Goal: Task Accomplishment & Management: Complete application form

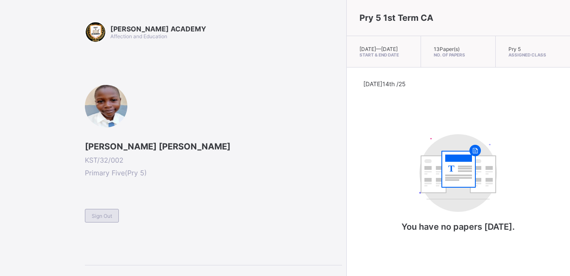
click at [109, 217] on span "Sign Out" at bounding box center [102, 216] width 20 height 6
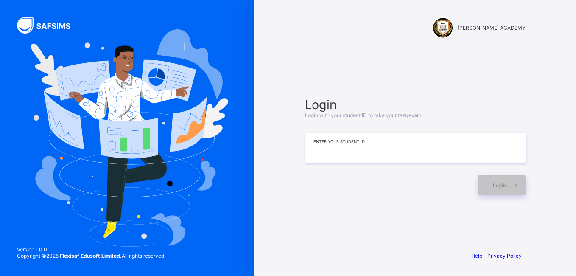
click at [347, 146] on input at bounding box center [415, 148] width 221 height 30
type input "**********"
click at [507, 181] on div "Login" at bounding box center [502, 185] width 48 height 20
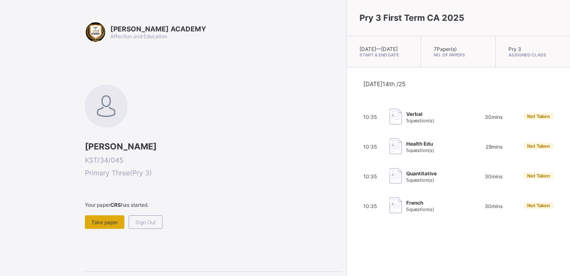
click at [109, 221] on span "Take paper" at bounding box center [104, 222] width 27 height 6
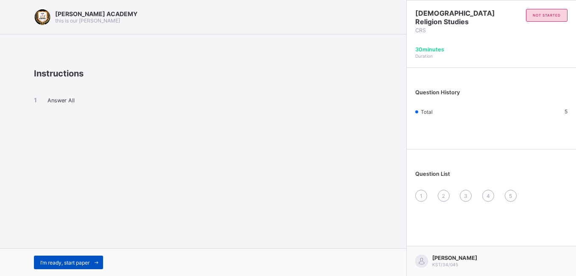
click at [73, 260] on span "I’m ready, start paper" at bounding box center [64, 262] width 49 height 6
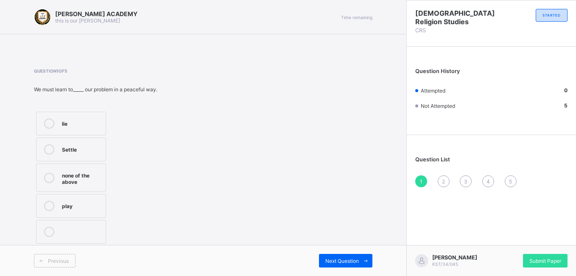
click at [59, 124] on label "lie" at bounding box center [71, 124] width 70 height 24
click at [545, 259] on span "Submit Paper" at bounding box center [546, 261] width 32 height 6
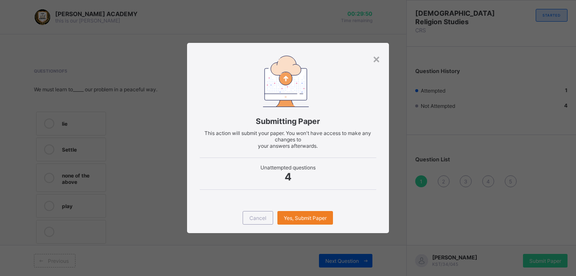
drag, startPoint x: 319, startPoint y: 222, endPoint x: 312, endPoint y: 237, distance: 16.5
click at [312, 237] on div "× Submitting Paper This action will submit your paper. You won't have access to…" at bounding box center [288, 138] width 576 height 276
drag, startPoint x: 312, startPoint y: 237, endPoint x: 297, endPoint y: 218, distance: 25.0
click at [297, 218] on span "Yes, Submit Paper" at bounding box center [305, 218] width 43 height 6
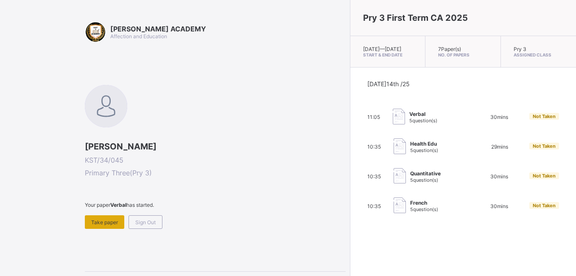
click at [99, 223] on span "Take paper" at bounding box center [104, 222] width 27 height 6
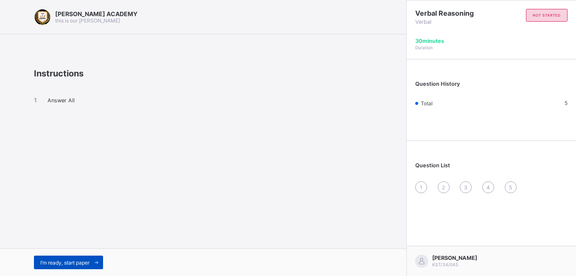
click at [73, 263] on span "I’m ready, start paper" at bounding box center [64, 262] width 49 height 6
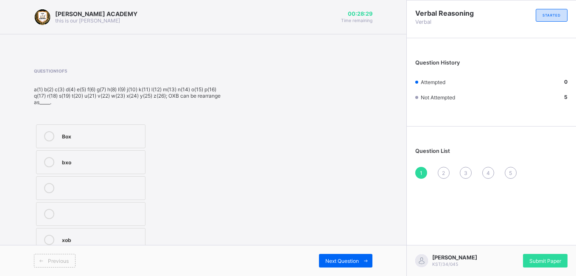
click at [48, 136] on icon at bounding box center [49, 136] width 10 height 10
click at [343, 261] on span "Next Question" at bounding box center [342, 261] width 34 height 6
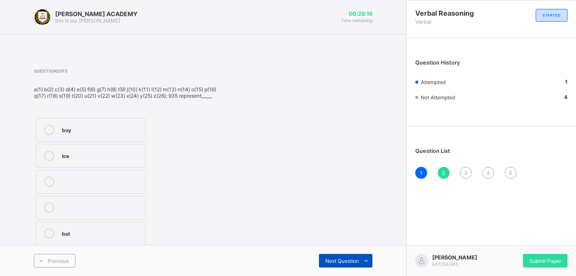
click at [343, 261] on span "Next Question" at bounding box center [342, 261] width 34 height 6
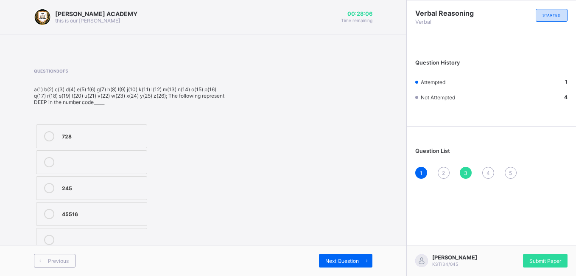
click at [445, 172] on span "2" at bounding box center [443, 173] width 3 height 6
click at [49, 127] on icon at bounding box center [49, 130] width 10 height 10
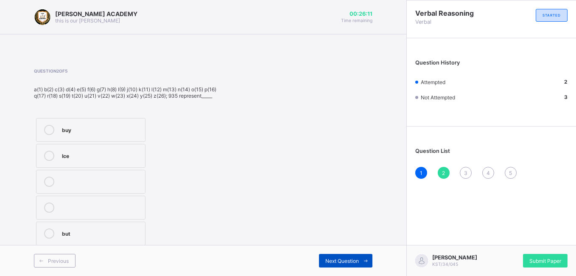
click at [327, 257] on div "Next Question" at bounding box center [345, 261] width 53 height 14
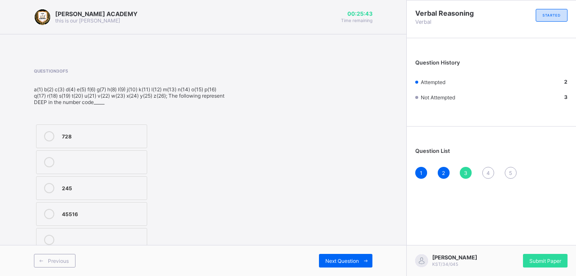
click at [50, 139] on icon at bounding box center [49, 136] width 10 height 10
click at [343, 265] on div "Next Question" at bounding box center [345, 261] width 53 height 14
click at [48, 207] on icon at bounding box center [49, 207] width 10 height 10
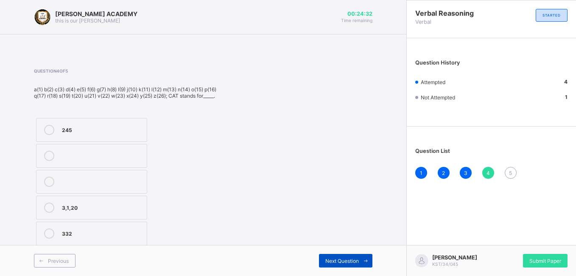
click at [366, 258] on icon at bounding box center [366, 261] width 6 height 6
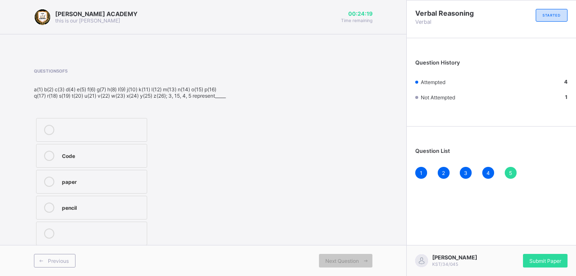
click at [45, 159] on icon at bounding box center [49, 156] width 10 height 10
click at [541, 260] on span "Submit Paper" at bounding box center [546, 261] width 32 height 6
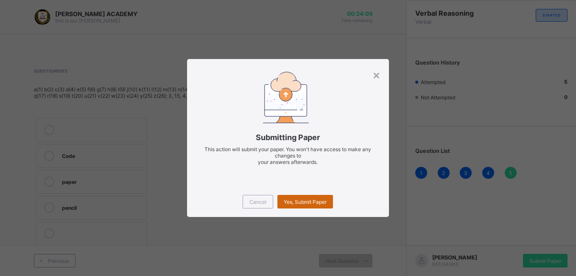
click at [302, 202] on span "Yes, Submit Paper" at bounding box center [305, 202] width 43 height 6
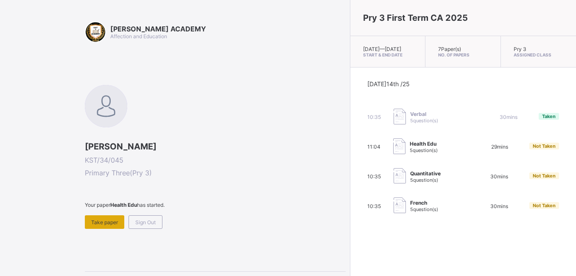
click at [97, 217] on div "Take paper" at bounding box center [104, 222] width 39 height 14
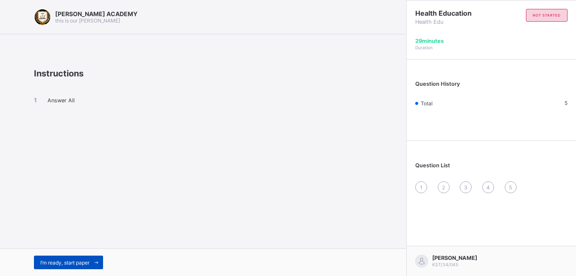
click at [64, 259] on span "I’m ready, start paper" at bounding box center [64, 262] width 49 height 6
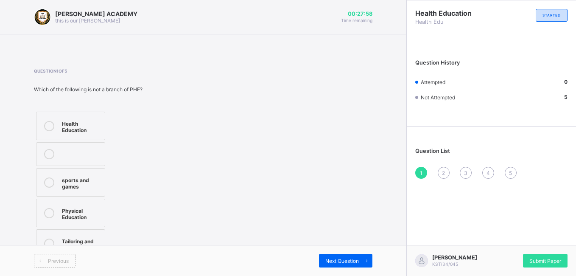
click at [70, 216] on div "Physical Education" at bounding box center [81, 212] width 39 height 15
click at [333, 252] on div "Previous Next Question" at bounding box center [203, 260] width 406 height 31
drag, startPoint x: 333, startPoint y: 252, endPoint x: 328, endPoint y: 255, distance: 5.7
click at [328, 255] on div "Previous Next Question" at bounding box center [203, 260] width 406 height 31
click at [328, 255] on div "Next Question" at bounding box center [345, 261] width 53 height 14
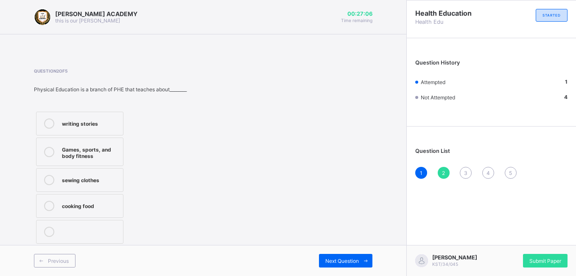
click at [48, 122] on icon at bounding box center [49, 123] width 10 height 10
click at [340, 258] on span "Next Question" at bounding box center [342, 261] width 34 height 6
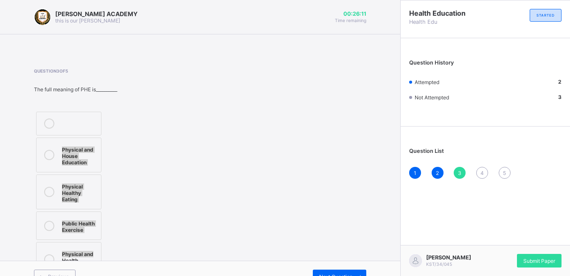
drag, startPoint x: 163, startPoint y: 242, endPoint x: 59, endPoint y: 151, distance: 138.3
click at [59, 151] on div "Question 3 of 5 The full meaning of PHE is__________ Physical and House Educati…" at bounding box center [200, 173] width 332 height 210
click at [49, 148] on div at bounding box center [49, 154] width 17 height 21
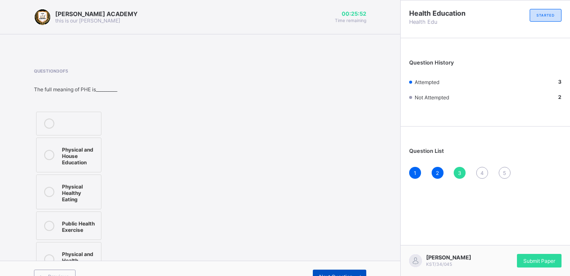
click at [350, 269] on div "Next Question" at bounding box center [339, 276] width 53 height 14
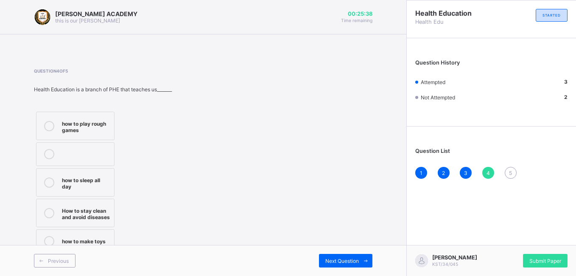
click at [463, 172] on div "3" at bounding box center [466, 173] width 12 height 12
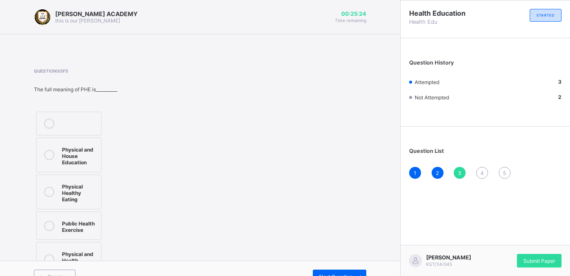
click at [250, 241] on div "Question 3 of 5 The full meaning of PHE is__________ Physical and House Educati…" at bounding box center [200, 173] width 332 height 210
click at [336, 269] on div "Next Question" at bounding box center [339, 276] width 53 height 14
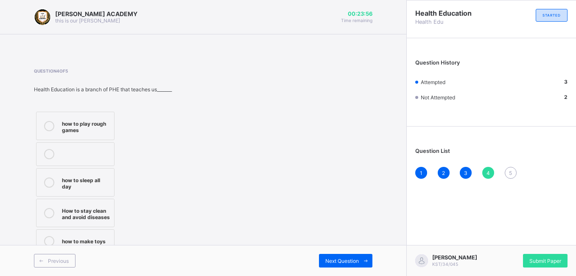
click at [68, 208] on div "How to stay clean and avoid diseases" at bounding box center [86, 212] width 48 height 15
click at [359, 260] on span at bounding box center [366, 261] width 14 height 14
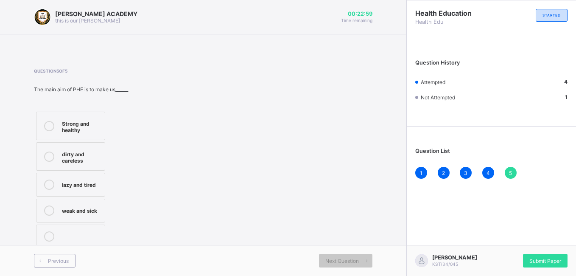
click at [487, 171] on span "4" at bounding box center [488, 173] width 3 height 6
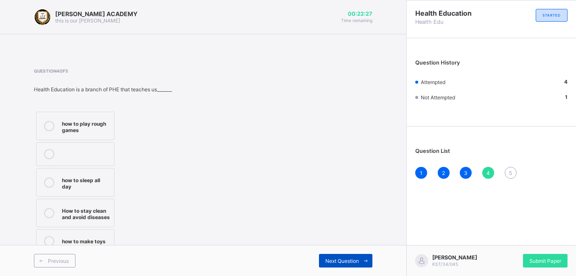
click at [340, 256] on div "Next Question" at bounding box center [345, 261] width 53 height 14
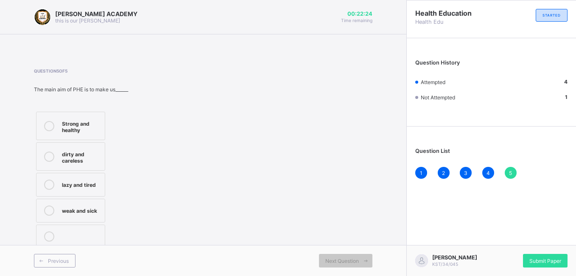
click at [157, 156] on div "Question 5 of 5 The main aim of PHE is to make us______ Strong and healthy dirt…" at bounding box center [203, 159] width 339 height 182
click at [48, 124] on icon at bounding box center [49, 126] width 10 height 10
click at [543, 255] on div "Submit Paper" at bounding box center [545, 261] width 45 height 14
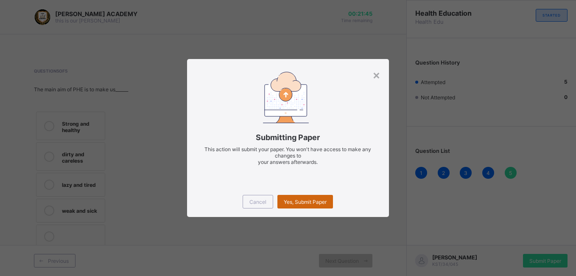
click at [307, 202] on span "Yes, Submit Paper" at bounding box center [305, 202] width 43 height 6
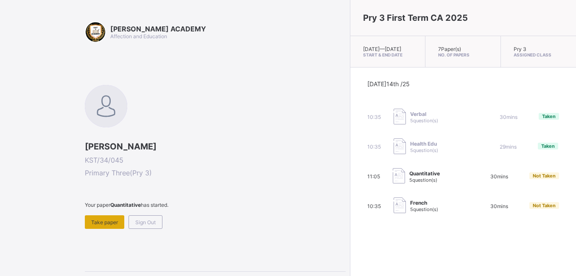
click at [105, 226] on div "Take paper" at bounding box center [104, 222] width 39 height 14
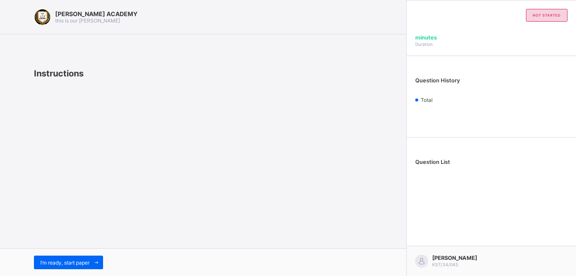
click at [105, 226] on div "[PERSON_NAME] ACADEMY this is our [PERSON_NAME] Instructions I’m ready, start p…" at bounding box center [203, 138] width 406 height 276
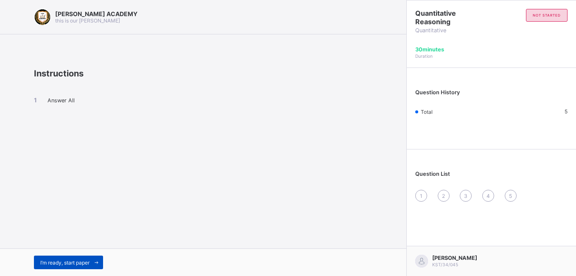
click at [53, 261] on span "I’m ready, start paper" at bounding box center [64, 262] width 49 height 6
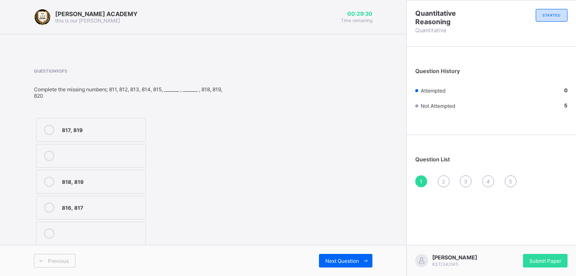
click at [72, 210] on div "816, 817" at bounding box center [101, 206] width 79 height 8
click at [339, 258] on span "Next Question" at bounding box center [342, 261] width 34 height 6
click at [50, 154] on icon at bounding box center [49, 156] width 10 height 10
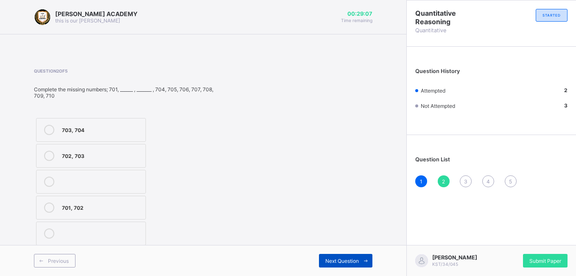
click at [337, 258] on span "Next Question" at bounding box center [342, 261] width 34 height 6
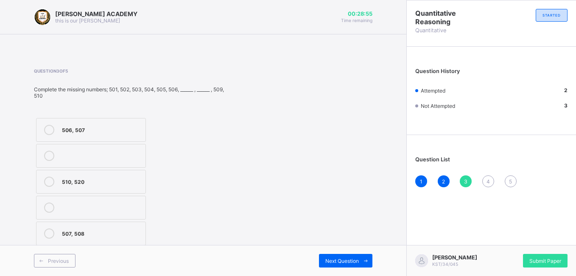
click at [57, 234] on div at bounding box center [49, 233] width 17 height 10
click at [332, 258] on span "Next Question" at bounding box center [342, 261] width 34 height 6
click at [75, 208] on div "905, 909" at bounding box center [101, 206] width 79 height 8
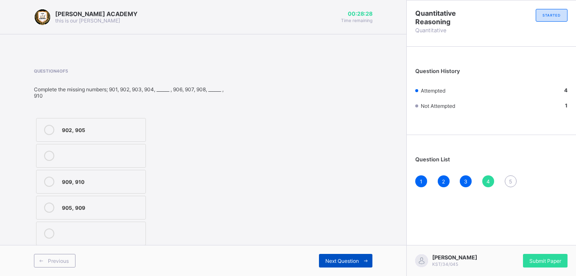
click at [346, 254] on div "Next Question" at bounding box center [345, 261] width 53 height 14
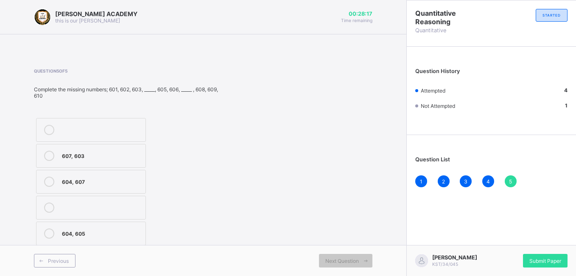
click at [68, 177] on div "604, 607" at bounding box center [101, 181] width 79 height 8
click at [532, 260] on span "Submit Paper" at bounding box center [546, 261] width 32 height 6
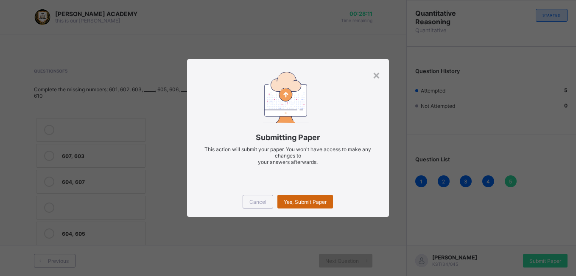
click at [318, 199] on span "Yes, Submit Paper" at bounding box center [305, 202] width 43 height 6
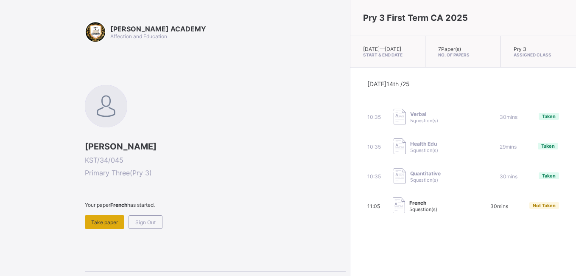
click at [99, 219] on span "Take paper" at bounding box center [104, 222] width 27 height 6
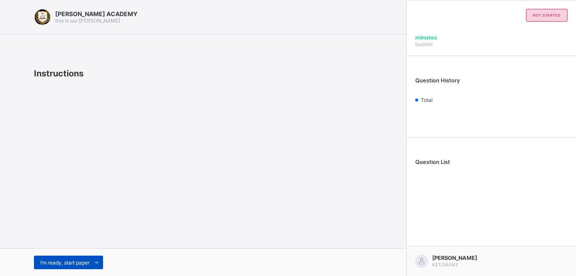
click at [55, 258] on div "I’m ready, start paper" at bounding box center [68, 262] width 69 height 14
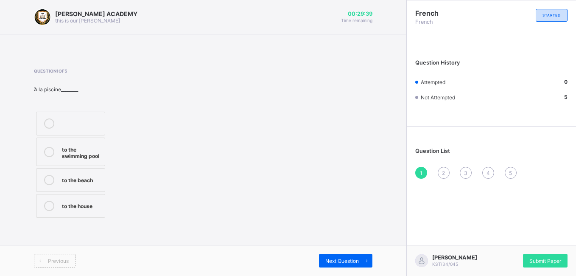
click at [48, 152] on icon at bounding box center [49, 152] width 10 height 10
click at [338, 262] on span "Next Question" at bounding box center [342, 261] width 34 height 6
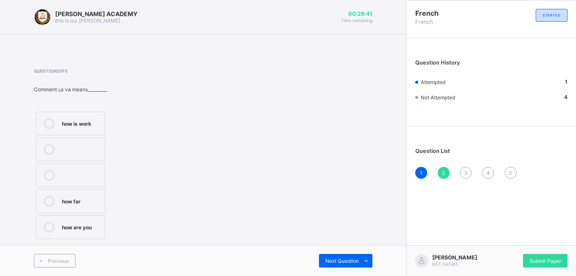
click at [71, 121] on div "how is work" at bounding box center [81, 122] width 39 height 8
click at [343, 262] on span "Next Question" at bounding box center [342, 261] width 34 height 6
click at [50, 202] on icon at bounding box center [49, 204] width 10 height 10
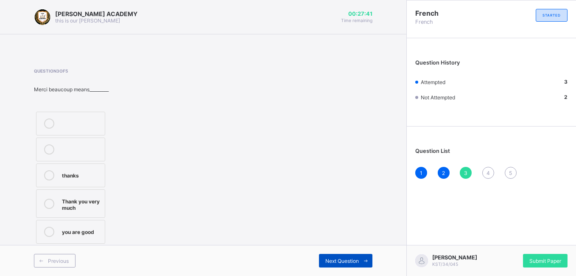
click at [328, 258] on span "Next Question" at bounding box center [342, 261] width 34 height 6
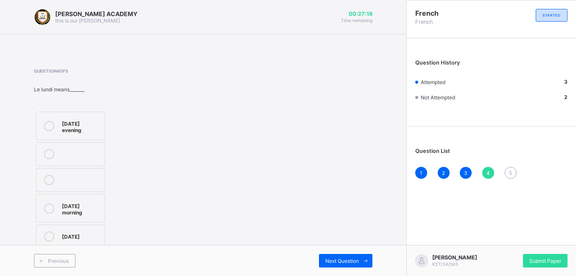
click at [78, 202] on div "[DATE] morning" at bounding box center [81, 208] width 39 height 15
click at [341, 258] on span "Next Question" at bounding box center [342, 261] width 34 height 6
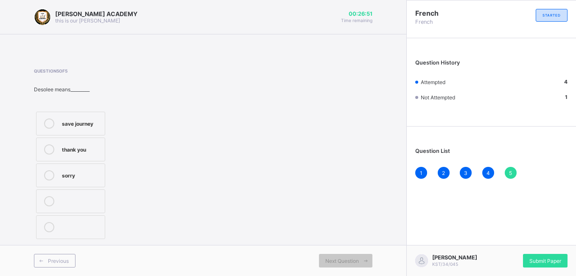
click at [196, 200] on div "Question 5 of 5 Desolee means_________ save journey thank you sorry" at bounding box center [203, 154] width 339 height 173
click at [48, 123] on icon at bounding box center [49, 123] width 10 height 10
click at [553, 256] on div "Submit Paper" at bounding box center [545, 261] width 45 height 14
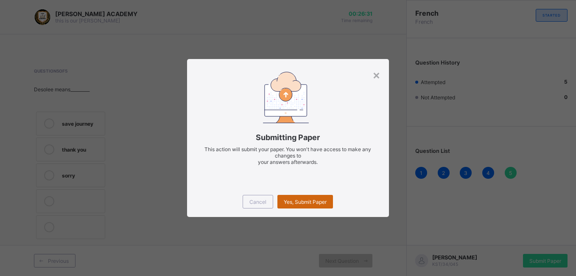
click at [290, 199] on span "Yes, Submit Paper" at bounding box center [305, 202] width 43 height 6
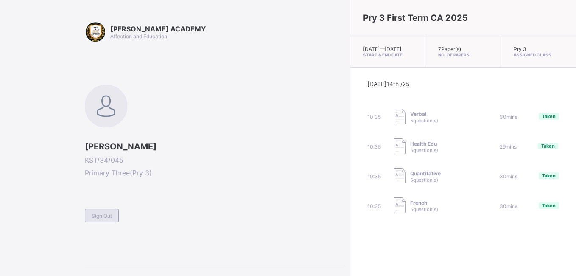
click at [107, 209] on div "Sign Out" at bounding box center [102, 216] width 34 height 14
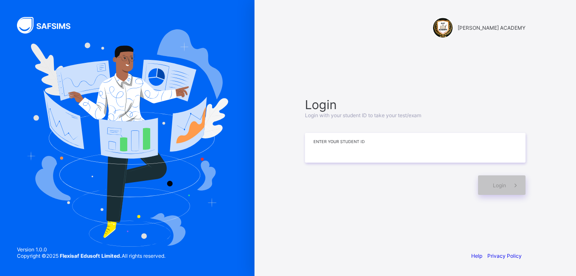
click at [312, 157] on input at bounding box center [415, 148] width 221 height 30
type input "**********"
click at [513, 191] on span at bounding box center [516, 185] width 20 height 20
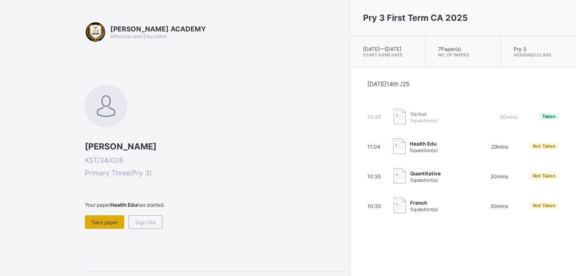
click at [97, 223] on span "Take paper" at bounding box center [104, 222] width 27 height 6
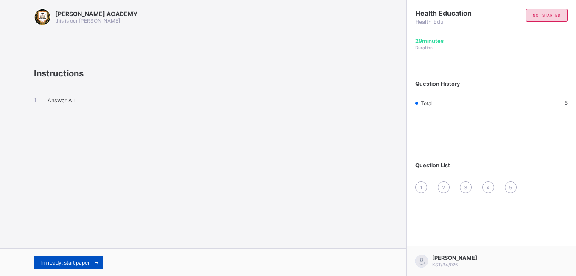
click at [76, 263] on span "I’m ready, start paper" at bounding box center [64, 262] width 49 height 6
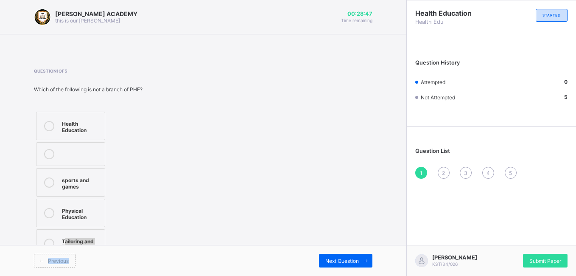
drag, startPoint x: 76, startPoint y: 263, endPoint x: 65, endPoint y: 241, distance: 25.2
click at [65, 241] on div "[PERSON_NAME] ACADEMY this is our [PERSON_NAME] 00:28:47 Time remaining Questio…" at bounding box center [203, 138] width 406 height 276
click at [65, 241] on div "Tailoring and sewing" at bounding box center [81, 243] width 39 height 15
click at [334, 261] on span "Next Question" at bounding box center [342, 261] width 34 height 6
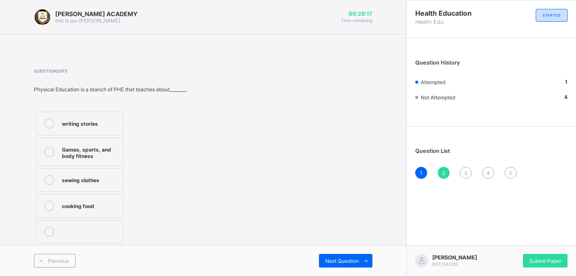
click at [102, 131] on label "writing stories" at bounding box center [79, 124] width 87 height 24
click at [328, 261] on span "Next Question" at bounding box center [342, 261] width 34 height 6
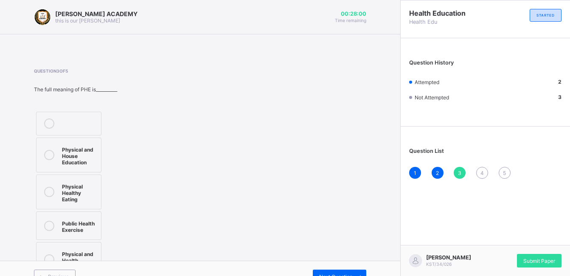
click at [65, 249] on div "Physical and Health Education" at bounding box center [79, 259] width 35 height 21
click at [331, 273] on span "Next Question" at bounding box center [336, 276] width 34 height 6
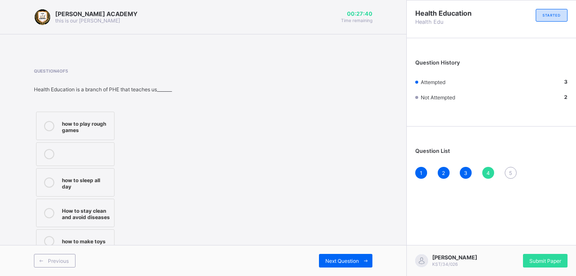
click at [96, 134] on label "how to play rough games" at bounding box center [75, 126] width 78 height 28
click at [345, 259] on span "Next Question" at bounding box center [342, 261] width 34 height 6
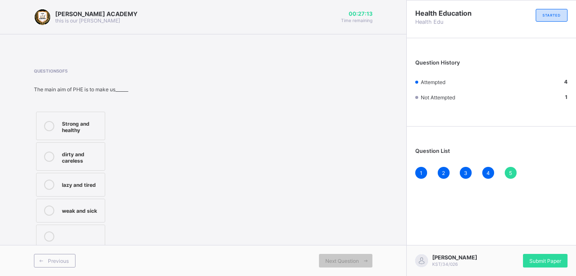
click at [95, 129] on div "Strong and healthy" at bounding box center [81, 125] width 39 height 15
click at [550, 261] on div "Submit Paper" at bounding box center [545, 261] width 45 height 14
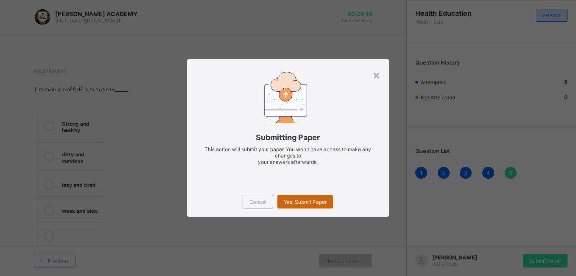
click at [319, 203] on span "Yes, Submit Paper" at bounding box center [305, 202] width 43 height 6
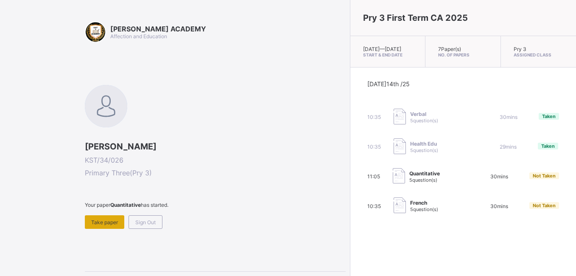
click at [107, 223] on span "Take paper" at bounding box center [104, 222] width 27 height 6
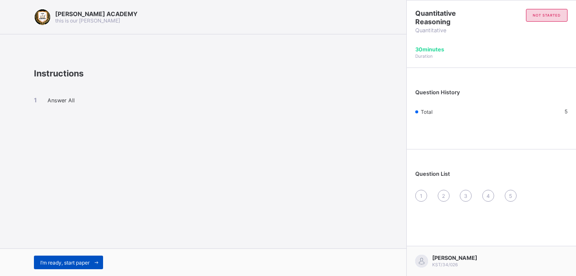
click at [77, 264] on span "I’m ready, start paper" at bounding box center [64, 262] width 49 height 6
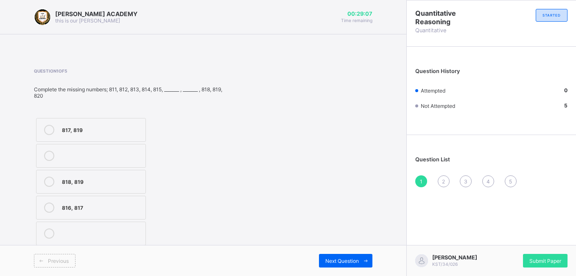
click at [65, 212] on div "816, 817" at bounding box center [101, 207] width 79 height 10
click at [351, 262] on span "Next Question" at bounding box center [342, 261] width 34 height 6
click at [128, 165] on label "702, 703" at bounding box center [91, 156] width 110 height 24
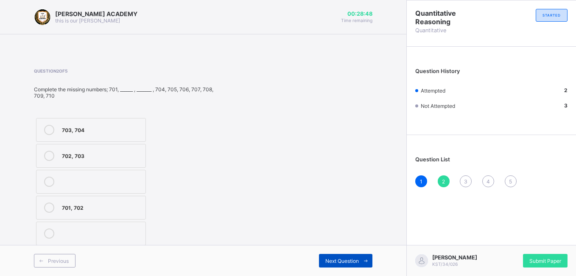
click at [349, 263] on span "Next Question" at bounding box center [342, 261] width 34 height 6
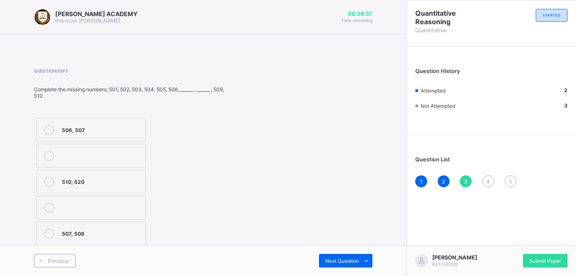
click at [135, 239] on label "507, 508" at bounding box center [91, 233] width 110 height 24
click at [331, 262] on span "Next Question" at bounding box center [342, 261] width 34 height 6
click at [113, 215] on label "905, 909" at bounding box center [91, 208] width 110 height 24
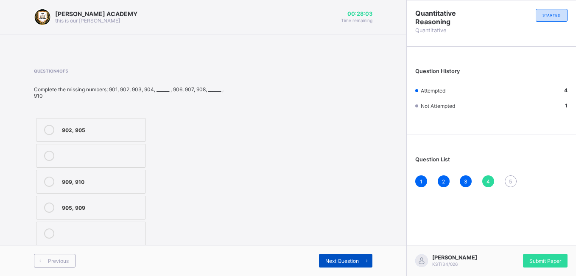
click at [359, 260] on span at bounding box center [366, 261] width 14 height 14
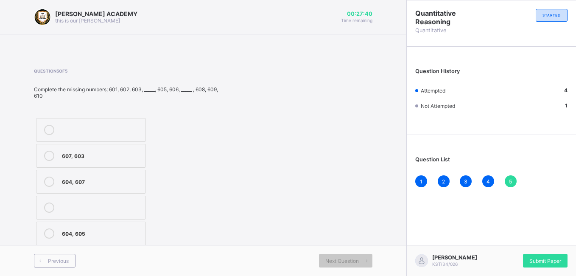
click at [128, 189] on label "604, 607" at bounding box center [91, 182] width 110 height 24
click at [540, 262] on div "Submit Paper" at bounding box center [545, 261] width 45 height 14
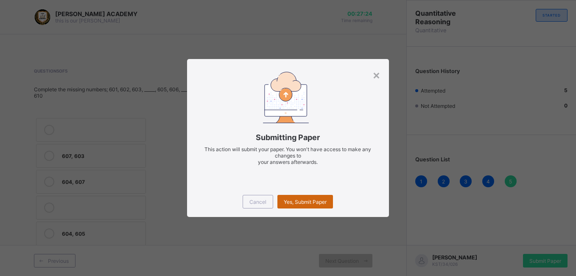
click at [321, 207] on div "Yes, Submit Paper" at bounding box center [305, 202] width 56 height 14
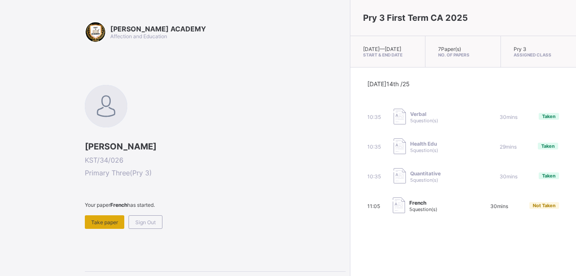
click at [96, 226] on div "Take paper" at bounding box center [104, 222] width 39 height 14
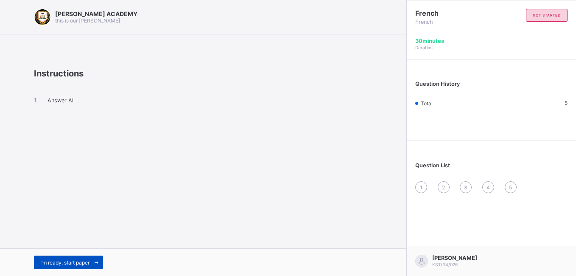
click at [88, 264] on span "I’m ready, start paper" at bounding box center [64, 262] width 49 height 6
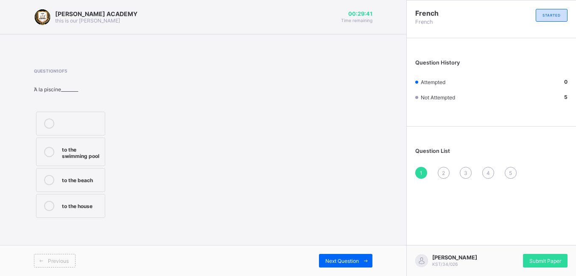
click at [71, 156] on div "to the swimming pool" at bounding box center [81, 151] width 39 height 15
click at [347, 260] on span "Next Question" at bounding box center [342, 261] width 34 height 6
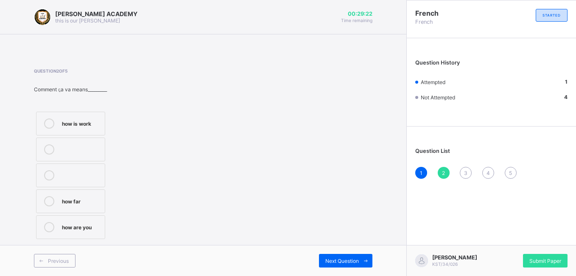
click at [90, 233] on label "how are you" at bounding box center [70, 227] width 69 height 24
click at [333, 261] on span "Next Question" at bounding box center [342, 261] width 34 height 6
click at [73, 183] on label "thanks" at bounding box center [70, 175] width 69 height 24
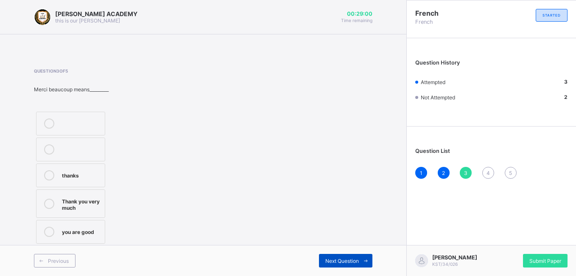
click at [343, 264] on div "Next Question" at bounding box center [345, 261] width 53 height 14
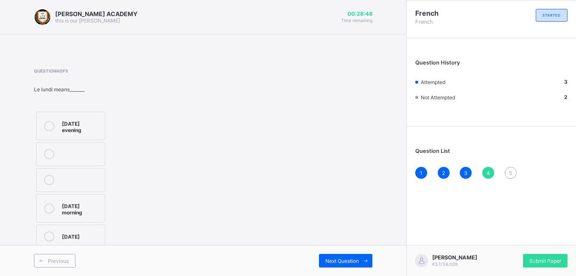
click at [96, 217] on label "[DATE] morning" at bounding box center [70, 208] width 69 height 28
click at [326, 256] on div "Next Question" at bounding box center [345, 261] width 53 height 14
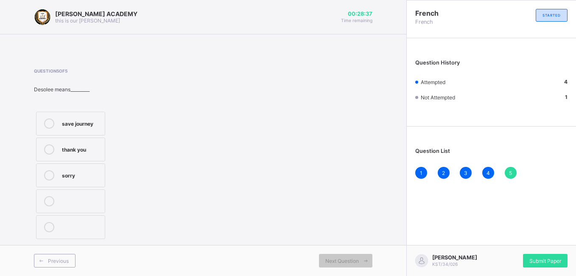
click at [85, 155] on label "thank you" at bounding box center [70, 149] width 69 height 24
click at [546, 261] on span "Submit Paper" at bounding box center [546, 261] width 32 height 6
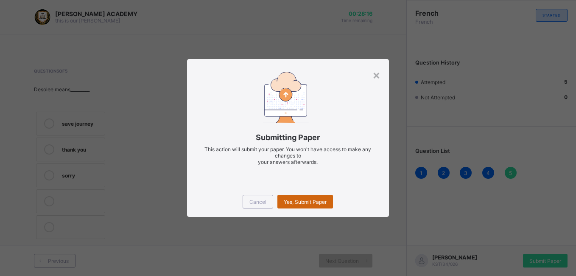
click at [302, 206] on div "Yes, Submit Paper" at bounding box center [305, 202] width 56 height 14
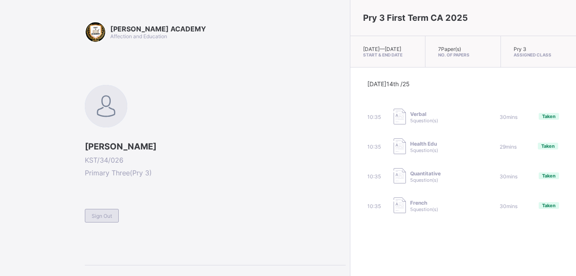
click at [110, 217] on span "Sign Out" at bounding box center [102, 216] width 20 height 6
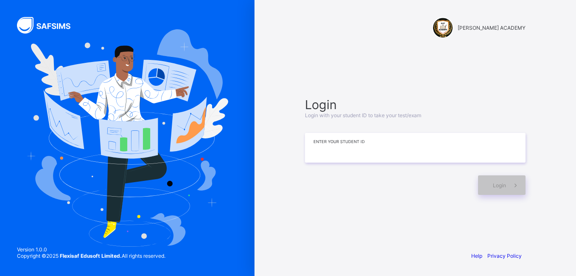
click at [325, 155] on input at bounding box center [415, 148] width 221 height 30
type input "**********"
click at [492, 183] on div "Login" at bounding box center [502, 185] width 48 height 20
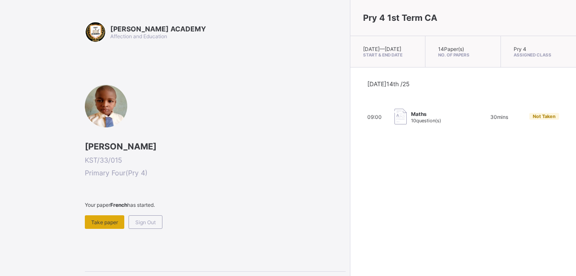
click at [104, 218] on div "Take paper" at bounding box center [104, 222] width 39 height 14
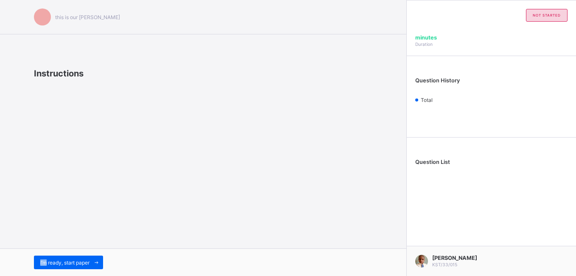
click at [104, 218] on div "this is our [PERSON_NAME] Instructions I’m ready, start paper" at bounding box center [203, 138] width 406 height 276
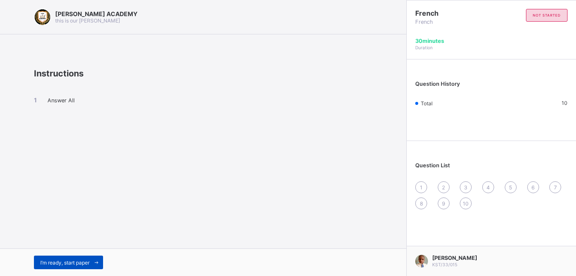
drag, startPoint x: 104, startPoint y: 218, endPoint x: 77, endPoint y: 264, distance: 53.6
click at [77, 264] on span "I’m ready, start paper" at bounding box center [64, 262] width 49 height 6
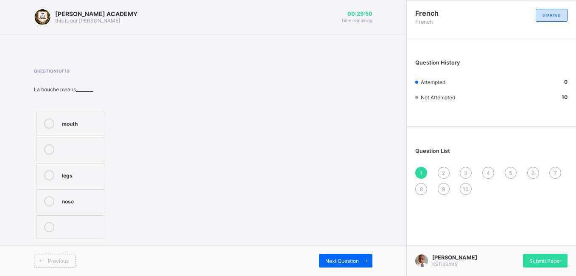
click at [72, 120] on div "mouth" at bounding box center [81, 122] width 39 height 8
click at [441, 174] on div "2" at bounding box center [444, 173] width 12 height 12
click at [92, 219] on label "mouth" at bounding box center [70, 227] width 69 height 24
click at [467, 170] on span "3" at bounding box center [465, 173] width 3 height 6
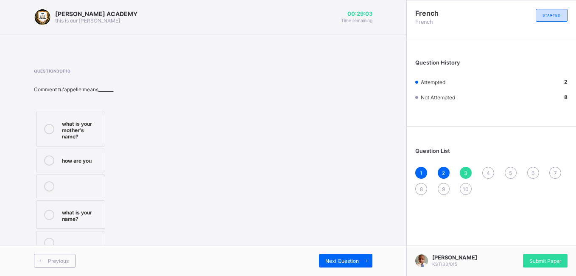
click at [373, 48] on span at bounding box center [203, 44] width 406 height 21
click at [96, 161] on div "how are you" at bounding box center [81, 159] width 39 height 8
click at [491, 168] on div "4" at bounding box center [488, 173] width 12 height 12
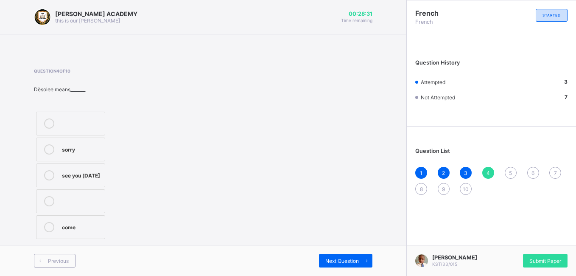
click at [491, 168] on div "4" at bounding box center [488, 173] width 12 height 12
click at [513, 170] on div "5" at bounding box center [511, 173] width 12 height 12
click at [490, 170] on div "4" at bounding box center [488, 173] width 12 height 12
click at [78, 146] on div "sorry" at bounding box center [81, 148] width 39 height 8
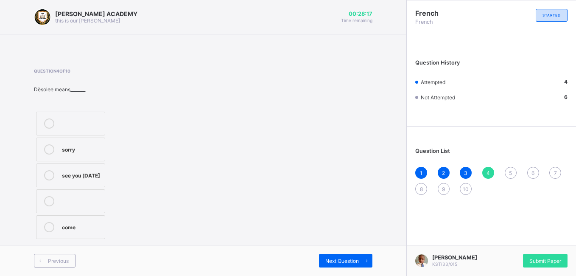
click at [511, 173] on span "5" at bounding box center [510, 173] width 3 height 6
click at [532, 170] on span "6" at bounding box center [533, 173] width 3 height 6
click at [513, 171] on div "5" at bounding box center [511, 173] width 12 height 12
click at [94, 199] on div "see you" at bounding box center [81, 200] width 39 height 8
click at [534, 171] on span "6" at bounding box center [533, 173] width 3 height 6
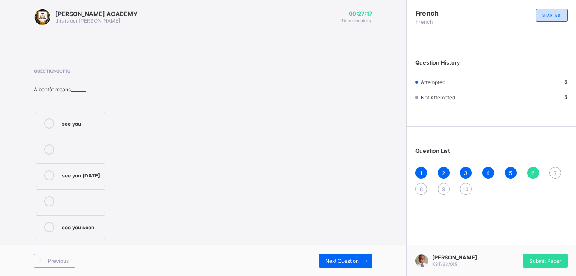
drag, startPoint x: 233, startPoint y: 152, endPoint x: 215, endPoint y: 157, distance: 18.3
click at [215, 157] on div "Question 6 of 10 A bentôt means_______ see you see you [DATE] see you soon" at bounding box center [203, 154] width 339 height 173
click at [89, 230] on div "see you soon" at bounding box center [81, 226] width 39 height 8
click at [558, 168] on div "7" at bounding box center [555, 173] width 12 height 12
click at [75, 218] on label "customer" at bounding box center [70, 227] width 69 height 24
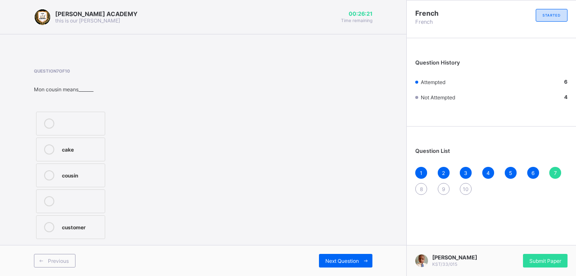
click at [422, 183] on div "8" at bounding box center [421, 189] width 12 height 12
click at [548, 180] on div "1 2 3 4 5 6 7 8 9 10" at bounding box center [491, 181] width 152 height 28
click at [94, 114] on label "mother" at bounding box center [70, 124] width 69 height 24
click at [445, 188] on span "9" at bounding box center [443, 189] width 3 height 6
click at [418, 190] on div "8" at bounding box center [421, 189] width 12 height 12
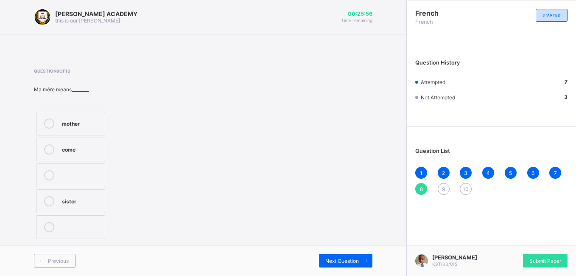
click at [87, 116] on label "mother" at bounding box center [70, 124] width 69 height 24
click at [444, 185] on div "9" at bounding box center [444, 189] width 12 height 12
click at [60, 116] on label "brother" at bounding box center [70, 124] width 69 height 24
click at [462, 187] on div "10" at bounding box center [466, 189] width 12 height 12
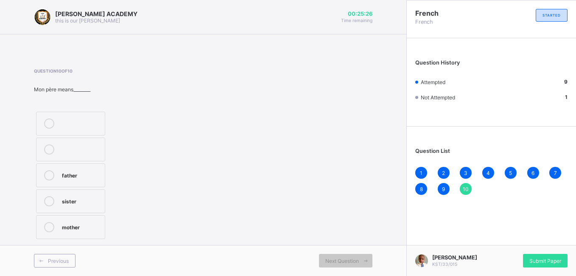
click at [88, 174] on div "father" at bounding box center [81, 174] width 39 height 8
click at [550, 261] on span "Submit Paper" at bounding box center [546, 261] width 32 height 6
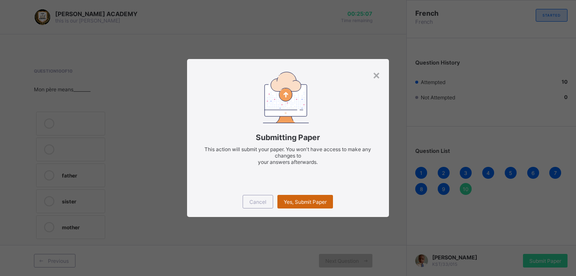
click at [292, 199] on span "Yes, Submit Paper" at bounding box center [305, 202] width 43 height 6
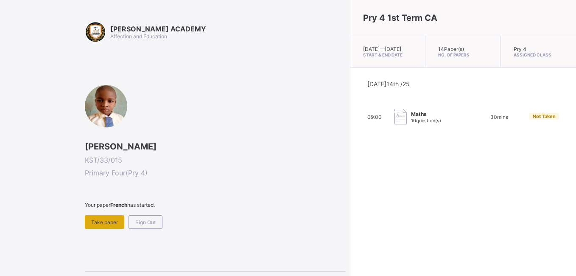
click at [104, 218] on div "Take paper" at bounding box center [104, 222] width 39 height 14
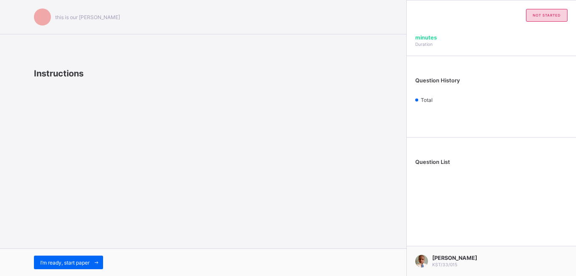
click at [55, 255] on div "I’m ready, start paper" at bounding box center [203, 262] width 406 height 28
click at [59, 260] on span "I’m ready, start paper" at bounding box center [64, 262] width 49 height 6
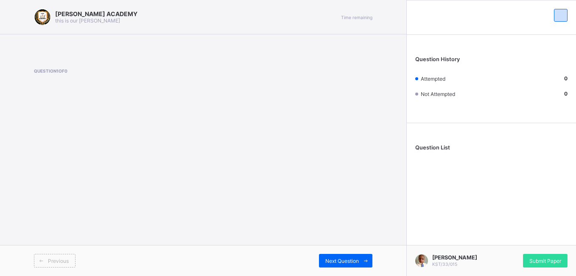
click at [173, 178] on div "[PERSON_NAME] ACADEMY this is our [PERSON_NAME] Time remaining Question 1 of 0 …" at bounding box center [203, 138] width 406 height 276
click at [170, 157] on div "[PERSON_NAME] ACADEMY this is our [PERSON_NAME] Time remaining Question 1 of 0 …" at bounding box center [203, 138] width 406 height 276
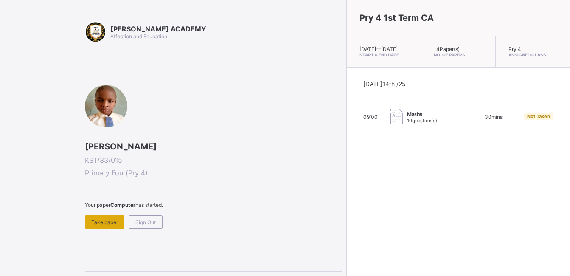
click at [98, 224] on span "Take paper" at bounding box center [104, 222] width 27 height 6
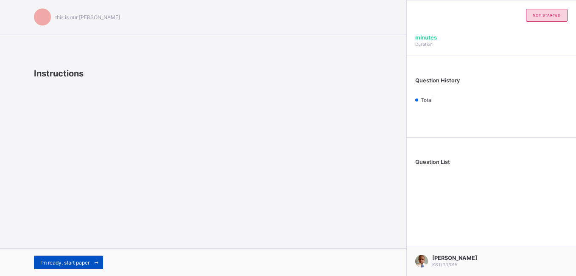
click at [78, 262] on span "I’m ready, start paper" at bounding box center [64, 262] width 49 height 6
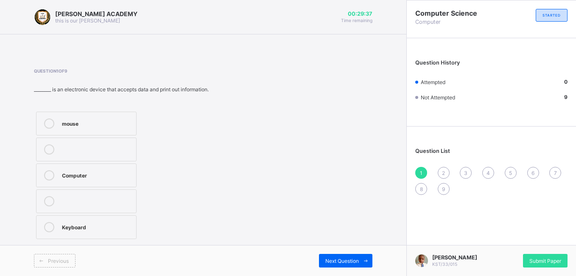
click at [107, 179] on div "Computer" at bounding box center [97, 175] width 70 height 10
click at [442, 171] on span "2" at bounding box center [443, 173] width 3 height 6
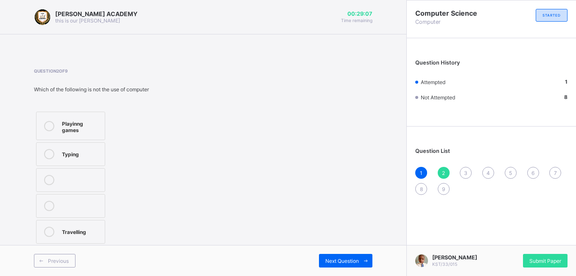
click at [70, 238] on label "Travelling" at bounding box center [70, 232] width 69 height 24
click at [464, 170] on div "3" at bounding box center [466, 173] width 12 height 12
click at [93, 126] on div "FALSE" at bounding box center [81, 122] width 39 height 8
click at [489, 171] on span "4" at bounding box center [488, 173] width 3 height 6
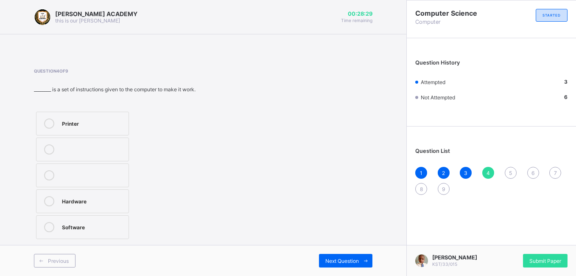
click at [463, 169] on div "3" at bounding box center [466, 173] width 12 height 12
click at [488, 172] on span "4" at bounding box center [488, 173] width 3 height 6
click at [80, 227] on div "Software" at bounding box center [93, 226] width 62 height 8
click at [536, 169] on div "6" at bounding box center [533, 173] width 12 height 12
click at [488, 170] on span "4" at bounding box center [488, 173] width 3 height 6
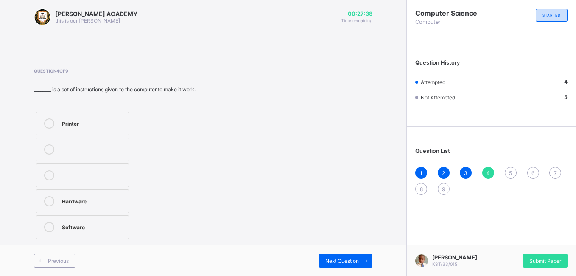
click at [507, 171] on div "5" at bounding box center [511, 173] width 12 height 12
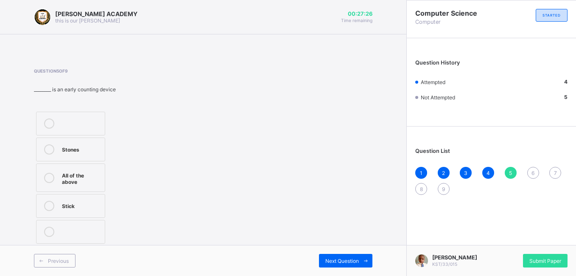
click at [78, 155] on label "Stones" at bounding box center [70, 149] width 69 height 24
click at [532, 172] on span "6" at bounding box center [533, 173] width 3 height 6
click at [100, 177] on div "Window XP" at bounding box center [87, 174] width 50 height 8
drag, startPoint x: 224, startPoint y: 206, endPoint x: 178, endPoint y: 213, distance: 46.7
click at [176, 213] on div "Monitor Window XP Microsoft Word" at bounding box center [105, 175] width 142 height 132
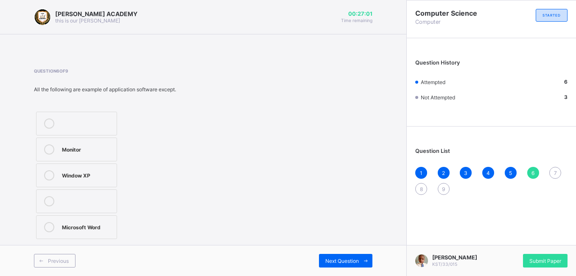
click at [176, 213] on div "Monitor Window XP Microsoft Word" at bounding box center [105, 175] width 142 height 132
click at [176, 212] on div "Monitor Window XP Microsoft Word" at bounding box center [105, 175] width 142 height 132
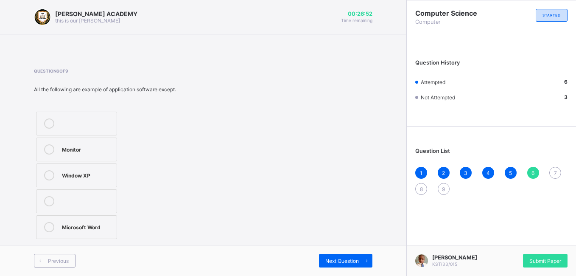
click at [554, 169] on div "7" at bounding box center [555, 173] width 12 height 12
click at [106, 191] on label at bounding box center [75, 201] width 78 height 24
click at [92, 176] on div "Printer" at bounding box center [85, 174] width 47 height 8
click at [422, 188] on span "8" at bounding box center [421, 189] width 3 height 6
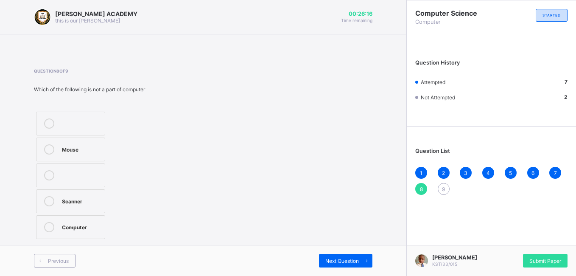
click at [92, 197] on div "Scanner" at bounding box center [81, 200] width 39 height 8
drag, startPoint x: 443, startPoint y: 186, endPoint x: 367, endPoint y: 205, distance: 78.2
click at [367, 205] on div "Question 8 of 9 Which of the following is not a part of computer Mouse Scanner …" at bounding box center [203, 154] width 339 height 173
click at [445, 185] on div "9" at bounding box center [444, 189] width 12 height 12
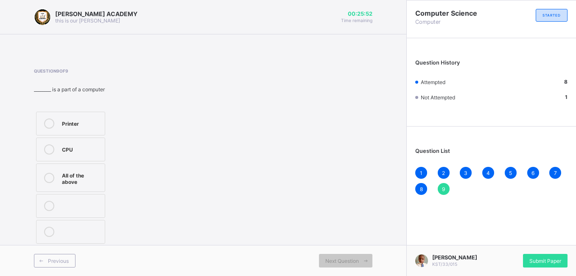
click at [82, 150] on div "CPU" at bounding box center [81, 148] width 39 height 8
click at [538, 255] on div "Submit Paper" at bounding box center [545, 261] width 45 height 14
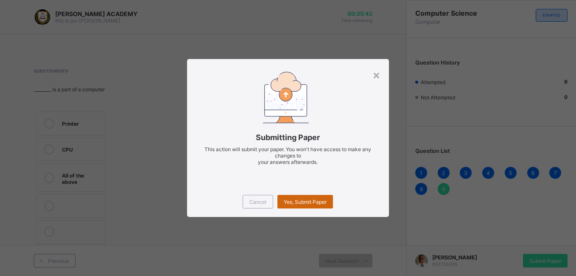
click at [303, 196] on div "Yes, Submit Paper" at bounding box center [305, 202] width 56 height 14
click at [377, 74] on div "×" at bounding box center [377, 74] width 8 height 14
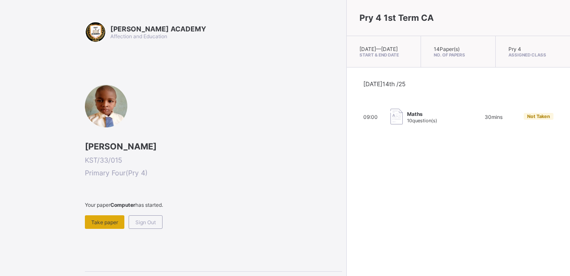
click at [109, 223] on span "Take paper" at bounding box center [104, 222] width 27 height 6
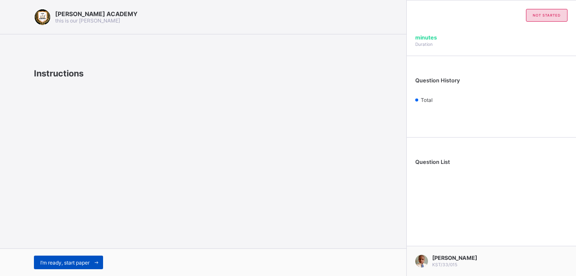
click at [65, 257] on div "I’m ready, start paper" at bounding box center [68, 262] width 69 height 14
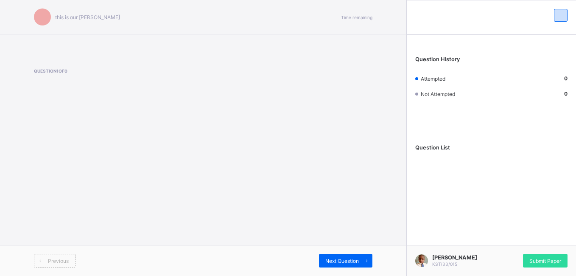
click at [65, 258] on span "Previous" at bounding box center [58, 261] width 21 height 6
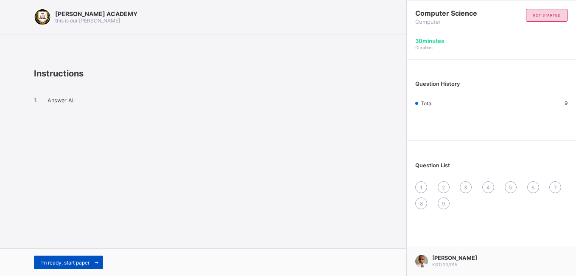
click at [72, 261] on span "I’m ready, start paper" at bounding box center [64, 262] width 49 height 6
click at [68, 262] on span "I’m ready, start paper" at bounding box center [64, 262] width 49 height 6
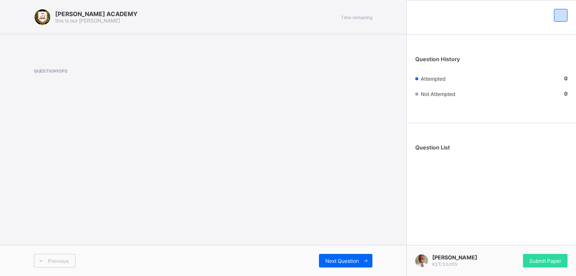
click at [168, 211] on div "[PERSON_NAME] ACADEMY this is our [PERSON_NAME] Time remaining Question 1 of 0 …" at bounding box center [203, 138] width 406 height 276
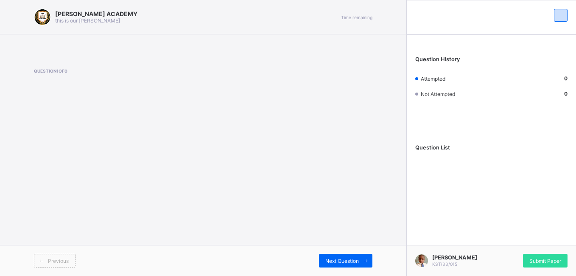
click at [168, 211] on div "[PERSON_NAME] ACADEMY this is our [PERSON_NAME] Time remaining Question 1 of 0 …" at bounding box center [203, 138] width 406 height 276
click at [167, 214] on div "[PERSON_NAME] ACADEMY this is our [PERSON_NAME] Time remaining Question 1 of 0 …" at bounding box center [203, 138] width 406 height 276
drag, startPoint x: 174, startPoint y: 247, endPoint x: 171, endPoint y: 253, distance: 7.6
click at [171, 253] on div "Previous Next Question" at bounding box center [203, 260] width 406 height 31
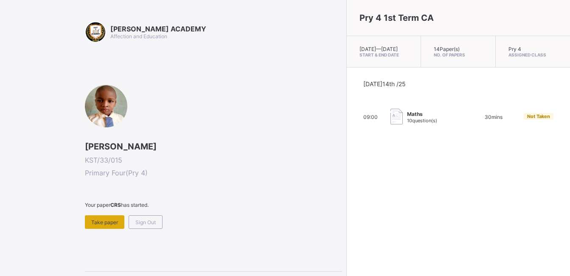
click at [109, 221] on span "Take paper" at bounding box center [104, 222] width 27 height 6
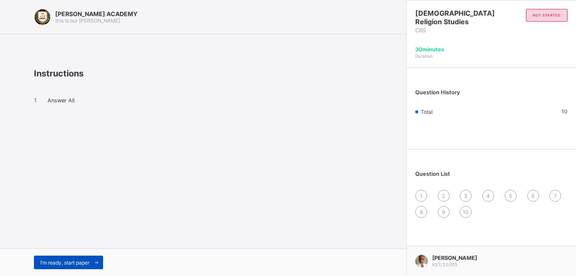
click at [70, 259] on span "I’m ready, start paper" at bounding box center [64, 262] width 49 height 6
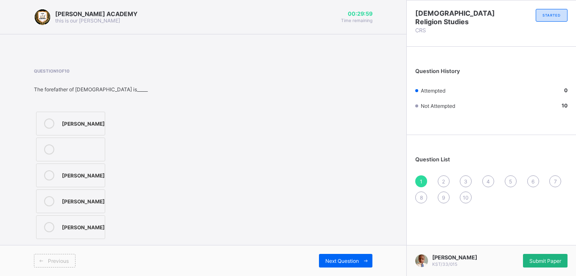
click at [548, 261] on span "Submit Paper" at bounding box center [546, 261] width 32 height 6
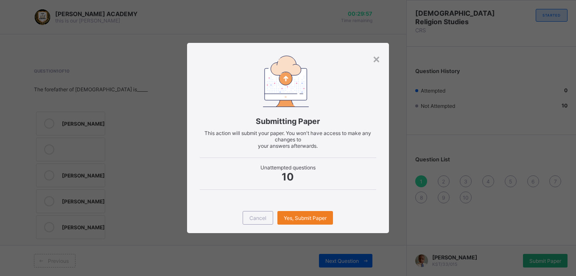
click at [548, 261] on div "× Submitting Paper This action will submit your paper. You won't have access to…" at bounding box center [288, 138] width 576 height 276
click at [297, 217] on span "Yes, Submit Paper" at bounding box center [305, 218] width 43 height 6
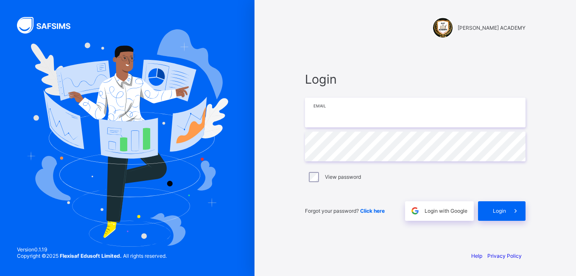
click at [377, 122] on input "email" at bounding box center [415, 113] width 221 height 30
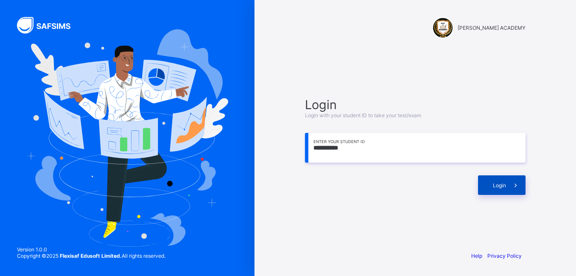
type input "**********"
click at [495, 185] on span "Login" at bounding box center [499, 185] width 13 height 6
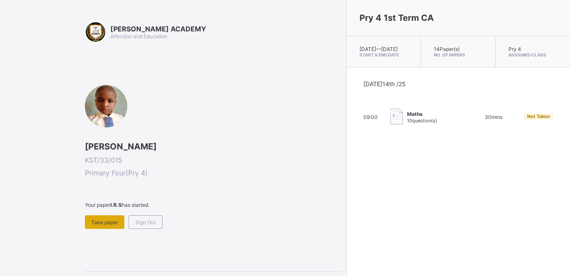
click at [104, 223] on span "Take paper" at bounding box center [104, 222] width 27 height 6
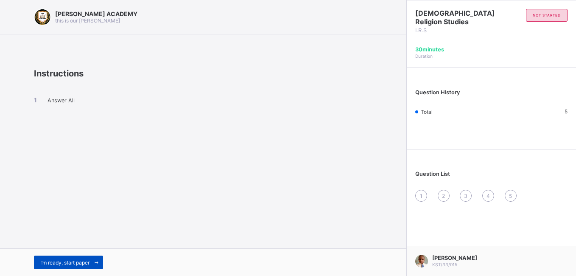
click at [59, 259] on span "I’m ready, start paper" at bounding box center [64, 262] width 49 height 6
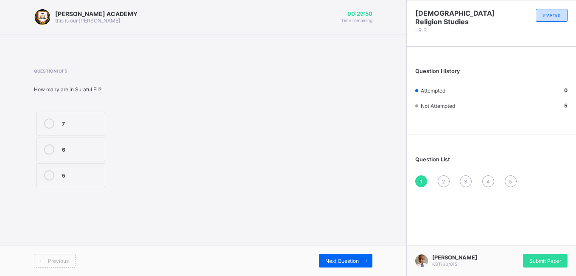
click at [75, 115] on label "7" at bounding box center [70, 124] width 69 height 24
click at [444, 179] on span "2" at bounding box center [443, 181] width 3 height 6
drag, startPoint x: 101, startPoint y: 123, endPoint x: 104, endPoint y: 120, distance: 4.8
click at [104, 120] on div "Munkar" at bounding box center [86, 122] width 48 height 8
click at [463, 182] on div "3" at bounding box center [466, 181] width 12 height 12
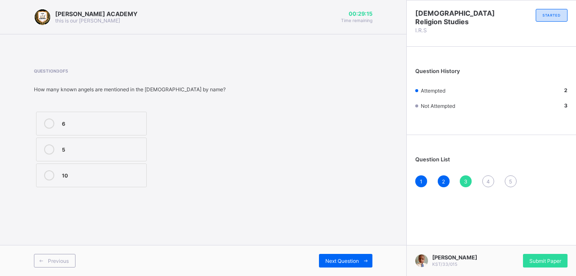
drag, startPoint x: 109, startPoint y: 129, endPoint x: 118, endPoint y: 109, distance: 22.2
click at [118, 109] on div "Question 3 of 5 How many known angels are mentioned in the Qur'an by name? 6 5 …" at bounding box center [130, 128] width 192 height 121
click at [102, 127] on div "6" at bounding box center [102, 123] width 80 height 10
click at [488, 181] on span "4" at bounding box center [488, 181] width 3 height 6
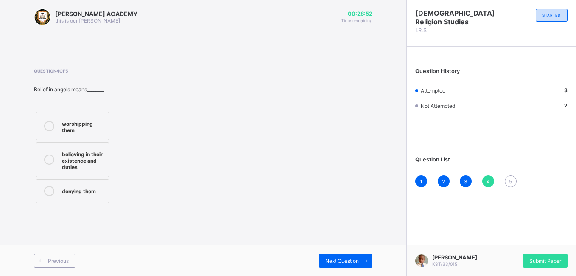
click at [88, 129] on div "worshipping them" at bounding box center [83, 125] width 42 height 15
click at [513, 179] on div "5" at bounding box center [511, 181] width 12 height 12
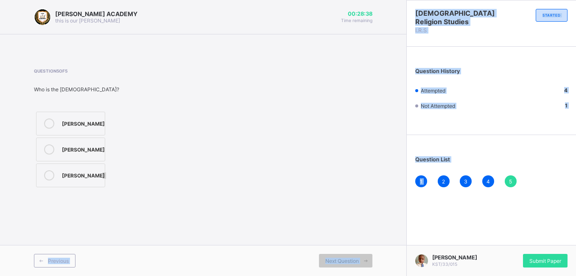
drag, startPoint x: 92, startPoint y: 171, endPoint x: 457, endPoint y: 208, distance: 366.3
click at [457, 208] on div "KAY ACADEMY this is our motton 00:28:38 Time remaining Question 5 of 5 Who is t…" at bounding box center [288, 138] width 576 height 276
click at [137, 181] on div "Angel Jibril Angel Israfil Angel Mika'il" at bounding box center [95, 149] width 122 height 80
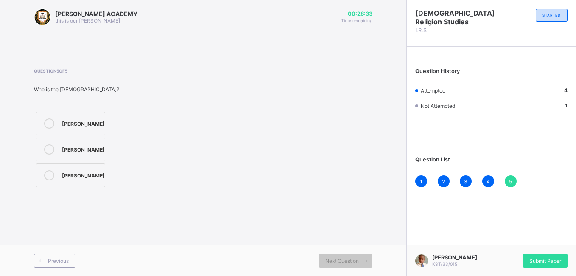
click at [95, 175] on div "Angel Mika'il" at bounding box center [83, 174] width 43 height 8
click at [529, 255] on div "Submit Paper" at bounding box center [545, 261] width 45 height 14
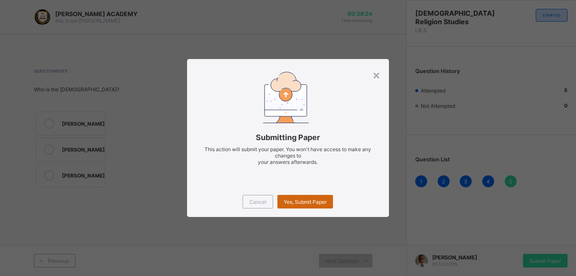
click at [299, 200] on span "Yes, Submit Paper" at bounding box center [305, 202] width 43 height 6
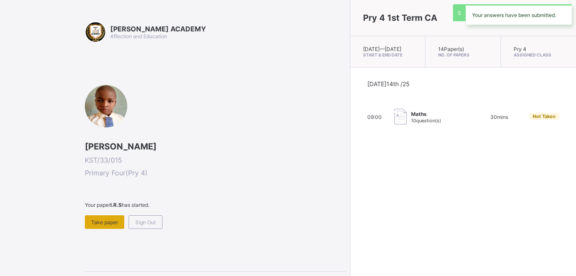
click at [109, 220] on span "Take paper" at bounding box center [104, 222] width 27 height 6
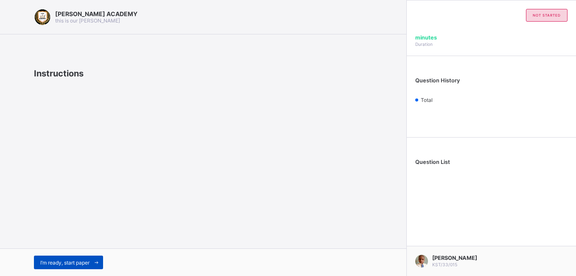
click at [80, 265] on span "I’m ready, start paper" at bounding box center [64, 262] width 49 height 6
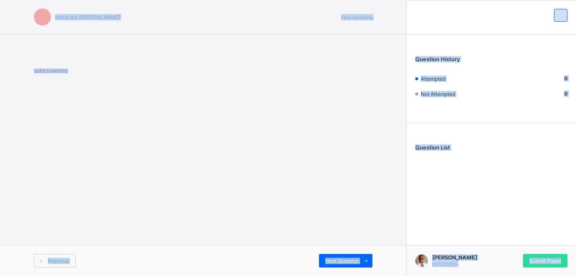
click at [80, 265] on div "this is our motton Time remaining Question 1 of 0 Previous Next Question Questi…" at bounding box center [288, 138] width 576 height 276
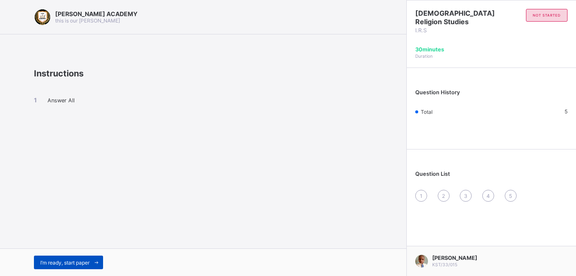
click at [69, 263] on span "I’m ready, start paper" at bounding box center [64, 262] width 49 height 6
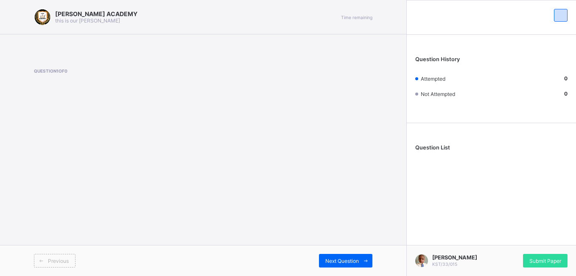
click at [199, 185] on div "[PERSON_NAME] ACADEMY this is our [PERSON_NAME] Time remaining Question 1 of 0 …" at bounding box center [203, 138] width 406 height 276
click at [352, 258] on span "Next Question" at bounding box center [342, 261] width 34 height 6
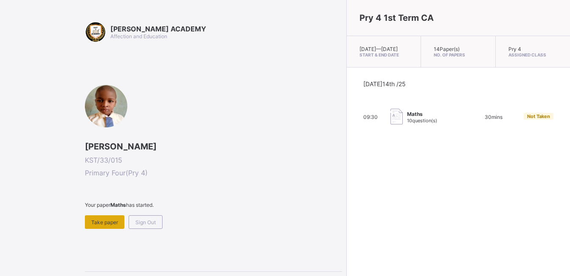
click at [105, 221] on span "Take paper" at bounding box center [104, 222] width 27 height 6
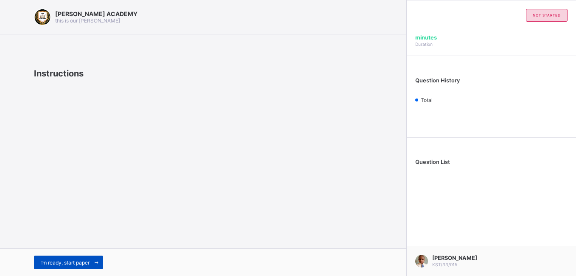
click at [76, 263] on span "I’m ready, start paper" at bounding box center [64, 262] width 49 height 6
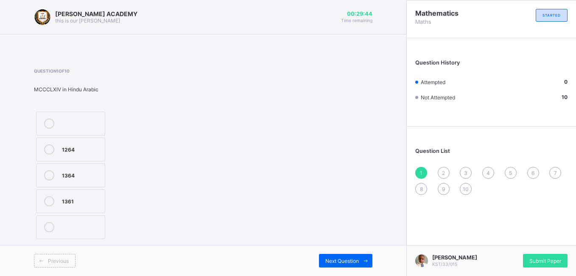
click at [59, 145] on label "1264" at bounding box center [70, 149] width 69 height 24
click at [444, 172] on span "2" at bounding box center [443, 173] width 3 height 6
drag, startPoint x: 59, startPoint y: 146, endPoint x: 66, endPoint y: 150, distance: 8.2
click at [66, 150] on label "MCCXLV" at bounding box center [70, 149] width 69 height 24
drag, startPoint x: 66, startPoint y: 150, endPoint x: 53, endPoint y: 145, distance: 13.7
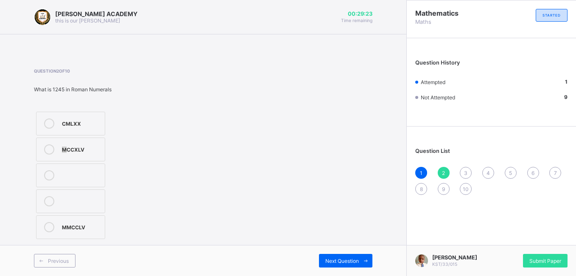
click at [53, 145] on div at bounding box center [49, 149] width 17 height 10
click at [466, 171] on span "3" at bounding box center [465, 173] width 3 height 6
click at [105, 200] on div "8663 8898 9663" at bounding box center [70, 175] width 73 height 132
click at [71, 146] on div "8663" at bounding box center [81, 148] width 39 height 8
click at [301, 132] on div "Question 3 of 10 7342 + 1321 8663 8898 9663" at bounding box center [203, 154] width 339 height 173
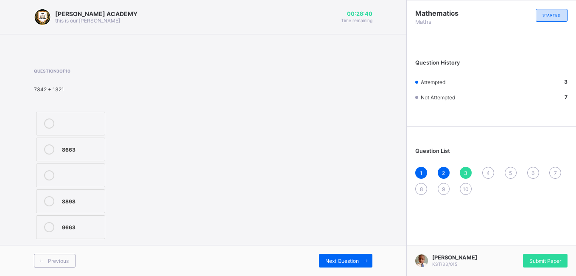
click at [489, 172] on span "4" at bounding box center [488, 173] width 3 height 6
click at [59, 132] on label "<>" at bounding box center [70, 124] width 69 height 24
click at [93, 146] on div "<" at bounding box center [81, 148] width 39 height 8
click at [514, 168] on div "5" at bounding box center [511, 173] width 12 height 12
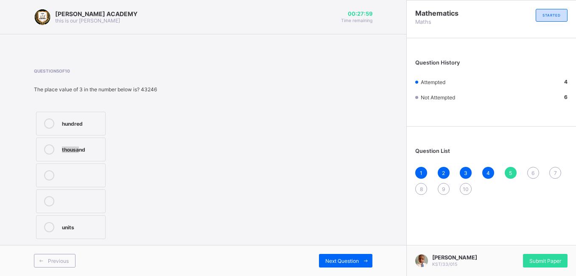
drag, startPoint x: 80, startPoint y: 154, endPoint x: 59, endPoint y: 150, distance: 21.6
click at [59, 150] on label "thousand" at bounding box center [71, 149] width 70 height 24
click at [535, 172] on div "6" at bounding box center [533, 173] width 12 height 12
click at [58, 130] on label "37" at bounding box center [70, 124] width 69 height 24
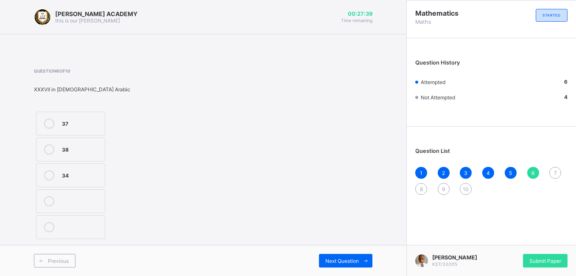
click at [555, 171] on span "7" at bounding box center [555, 173] width 3 height 6
click at [95, 175] on div "CCXXIX" at bounding box center [81, 174] width 39 height 8
click at [425, 188] on div "8" at bounding box center [421, 189] width 12 height 12
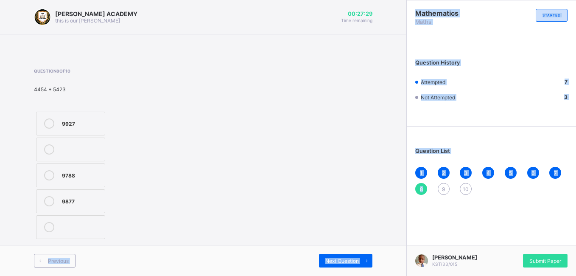
drag, startPoint x: 425, startPoint y: 188, endPoint x: 182, endPoint y: 202, distance: 243.9
click at [182, 202] on div "KAY ACADEMY this is our motton 00:27:29 Time remaining Question 8 of 10 4454 + …" at bounding box center [288, 138] width 576 height 276
drag, startPoint x: 182, startPoint y: 202, endPoint x: 127, endPoint y: 210, distance: 55.4
click at [127, 210] on div "9927 9788 9877" at bounding box center [95, 175] width 122 height 132
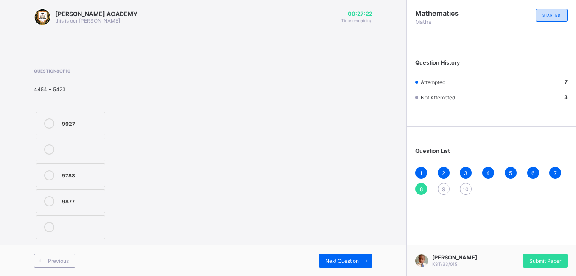
drag, startPoint x: 78, startPoint y: 206, endPoint x: 72, endPoint y: 201, distance: 8.2
click at [72, 201] on label "9877" at bounding box center [70, 201] width 69 height 24
click at [72, 201] on div "9877" at bounding box center [81, 200] width 39 height 8
click at [440, 189] on div "9" at bounding box center [444, 189] width 12 height 12
click at [96, 174] on div ">" at bounding box center [81, 174] width 39 height 8
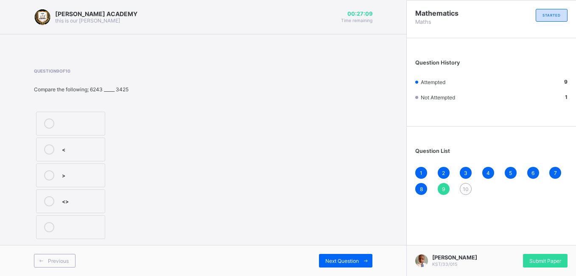
click at [466, 184] on div "10" at bounding box center [466, 189] width 12 height 12
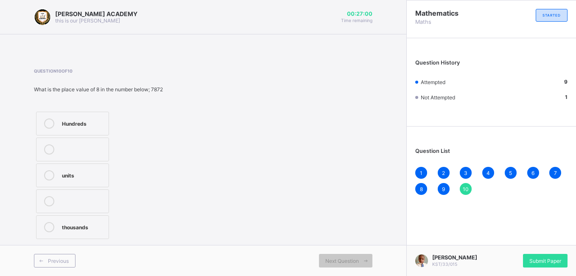
click at [81, 122] on div "Hundreds" at bounding box center [83, 122] width 42 height 8
click at [547, 259] on span "Submit Paper" at bounding box center [546, 261] width 32 height 6
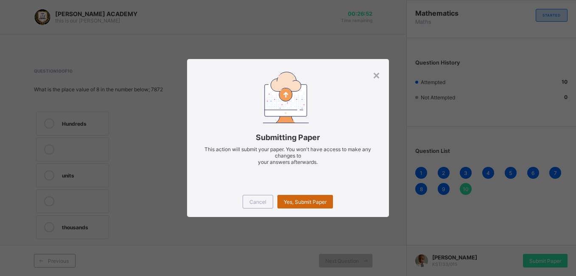
click at [304, 199] on span "Yes, Submit Paper" at bounding box center [305, 202] width 43 height 6
click at [375, 70] on div "×" at bounding box center [377, 74] width 8 height 14
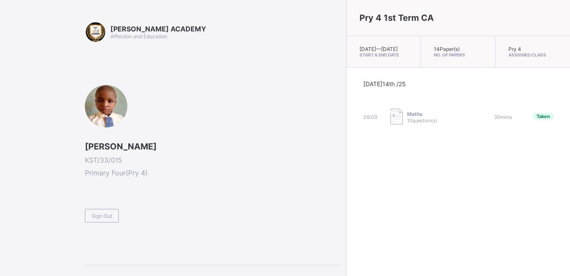
click at [105, 227] on div "KAY ACADEMY Affection and Education Ahmed M Tarfa KST/33/015 Primary Four ( Pry…" at bounding box center [213, 164] width 257 height 286
click at [107, 219] on span "Sign Out" at bounding box center [102, 216] width 20 height 6
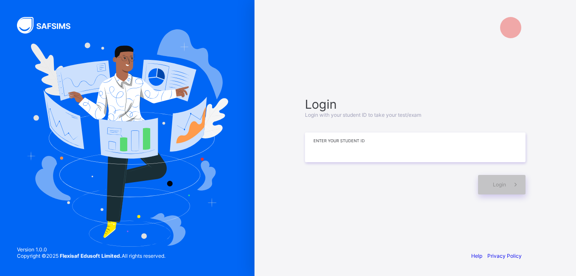
click at [343, 151] on input at bounding box center [415, 147] width 221 height 30
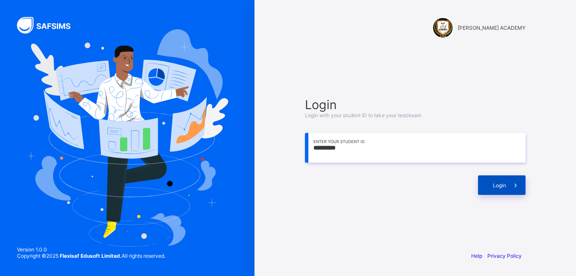
type input "*********"
click at [513, 181] on icon at bounding box center [515, 185] width 9 height 8
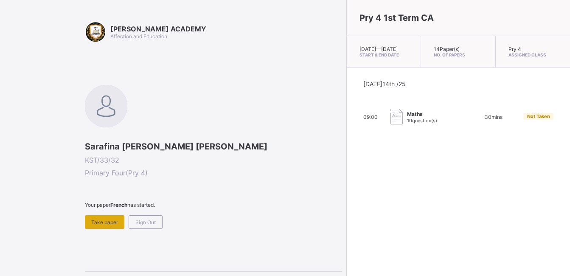
click at [116, 223] on span "Take paper" at bounding box center [104, 222] width 27 height 6
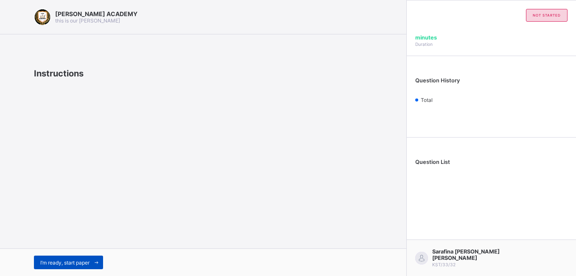
click at [56, 261] on span "I’m ready, start paper" at bounding box center [64, 262] width 49 height 6
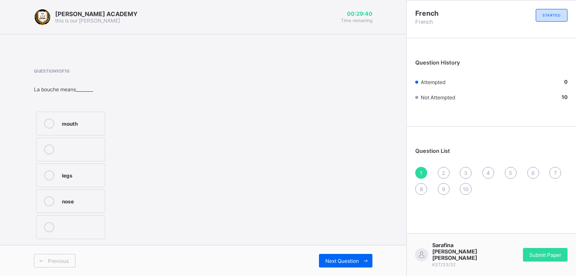
click at [57, 119] on div at bounding box center [49, 123] width 17 height 10
click at [353, 258] on span "Next Question" at bounding box center [342, 261] width 34 height 6
click at [69, 227] on div "mouth" at bounding box center [81, 226] width 39 height 8
click at [352, 255] on div "Next Question" at bounding box center [345, 261] width 53 height 14
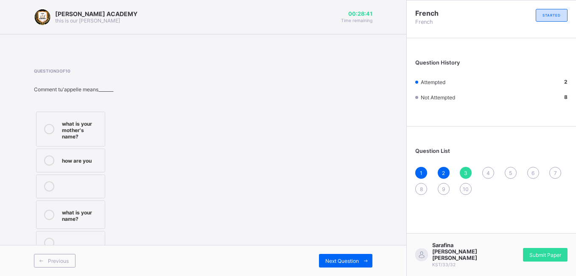
click at [80, 163] on div "how are you" at bounding box center [81, 159] width 39 height 8
click at [339, 258] on span "Next Question" at bounding box center [342, 261] width 34 height 6
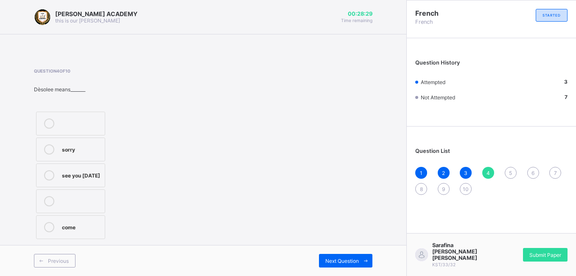
click at [90, 173] on div "see you [DATE]" at bounding box center [81, 174] width 39 height 8
click at [345, 264] on div "Next Question" at bounding box center [345, 261] width 53 height 14
click at [73, 240] on label "see you next time" at bounding box center [70, 229] width 69 height 28
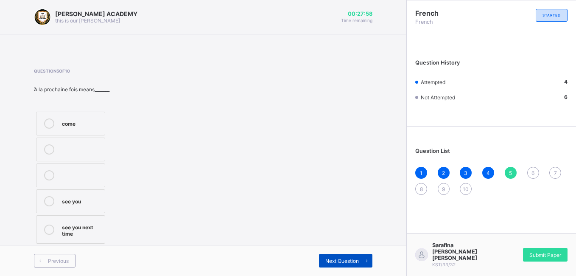
click at [364, 255] on span at bounding box center [366, 261] width 14 height 14
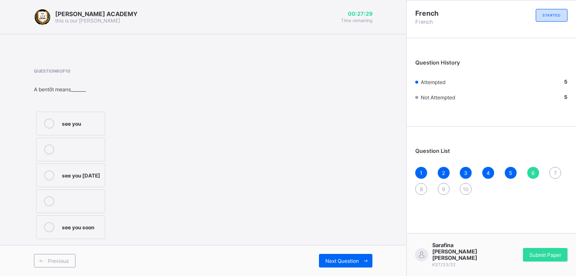
click at [89, 174] on div "see you [DATE]" at bounding box center [81, 174] width 39 height 8
click at [337, 259] on span "Next Question" at bounding box center [342, 261] width 34 height 6
click at [84, 174] on div "cousin" at bounding box center [81, 174] width 39 height 8
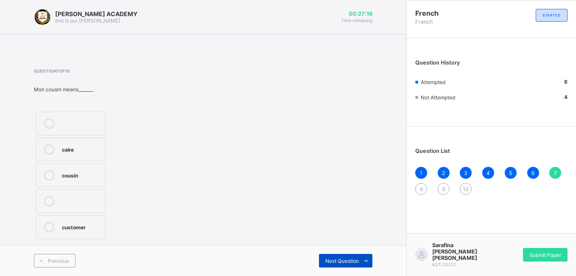
click at [347, 266] on div "Next Question" at bounding box center [345, 261] width 53 height 14
click at [96, 113] on label "mother" at bounding box center [70, 124] width 69 height 24
click at [347, 258] on span "Next Question" at bounding box center [342, 261] width 34 height 6
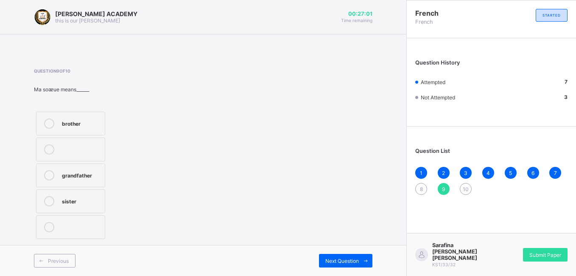
click at [91, 202] on div "sister" at bounding box center [81, 200] width 39 height 8
click at [347, 264] on div "Next Question" at bounding box center [345, 261] width 53 height 14
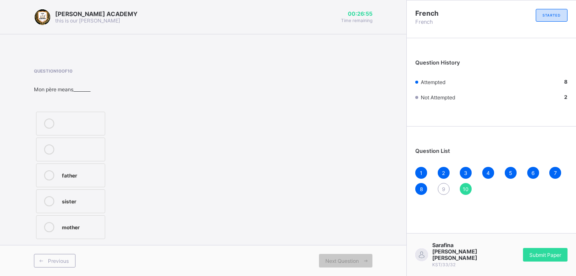
click at [90, 177] on div "father" at bounding box center [81, 174] width 39 height 8
click at [441, 185] on div "9" at bounding box center [444, 189] width 12 height 12
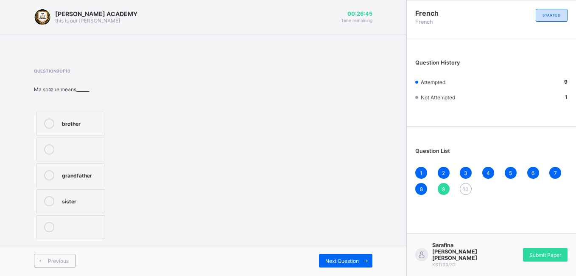
click at [95, 205] on div "sister" at bounding box center [81, 201] width 39 height 10
click at [336, 250] on div "Previous Next Question" at bounding box center [203, 260] width 406 height 31
click at [348, 258] on span "Next Question" at bounding box center [342, 261] width 34 height 6
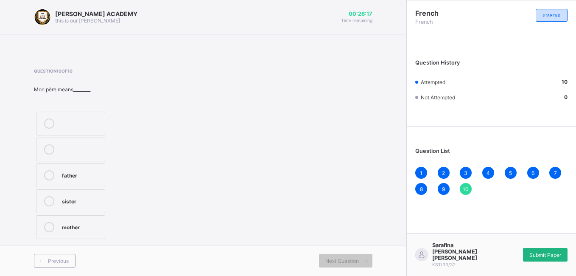
click at [548, 255] on div "Submit Paper" at bounding box center [545, 255] width 45 height 14
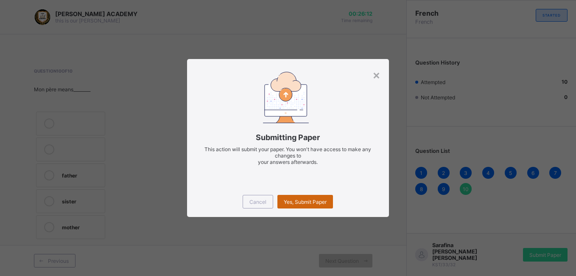
click at [299, 196] on div "Yes, Submit Paper" at bounding box center [305, 202] width 56 height 14
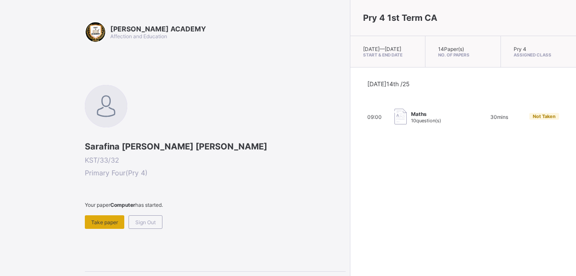
click at [109, 220] on span "Take paper" at bounding box center [104, 222] width 27 height 6
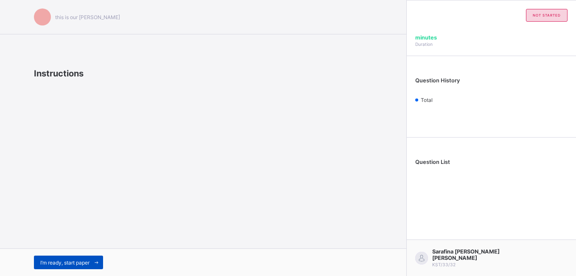
click at [61, 264] on span "I’m ready, start paper" at bounding box center [64, 262] width 49 height 6
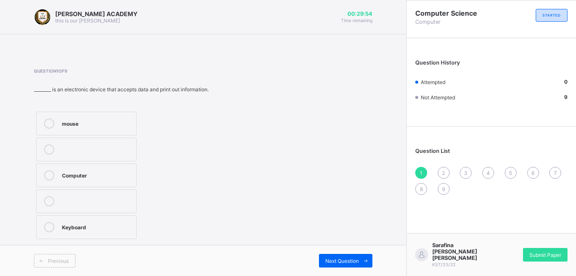
click at [84, 167] on label "Computer" at bounding box center [86, 175] width 101 height 24
click at [339, 259] on span "Next Question" at bounding box center [342, 261] width 34 height 6
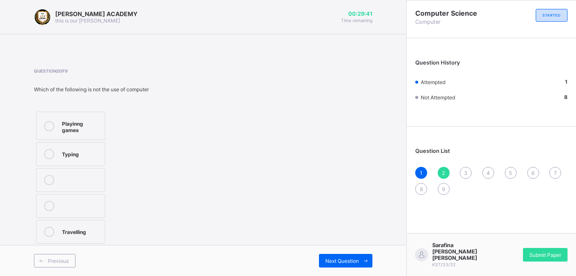
click at [80, 229] on div "Travelling" at bounding box center [81, 231] width 39 height 8
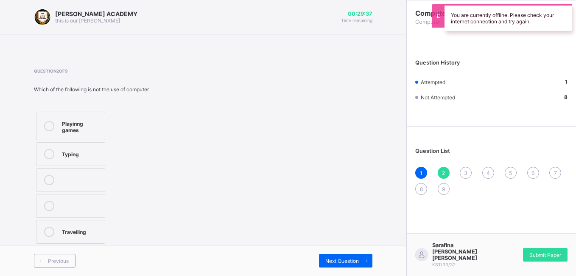
click at [349, 267] on div "Previous Next Question" at bounding box center [203, 260] width 406 height 31
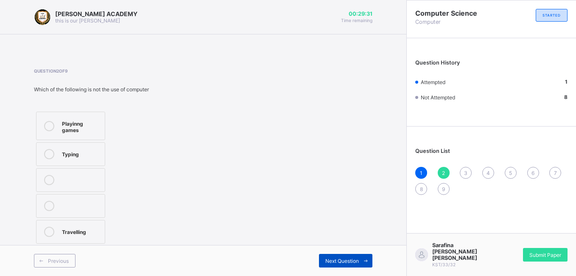
click at [347, 264] on div "Next Question" at bounding box center [345, 261] width 53 height 14
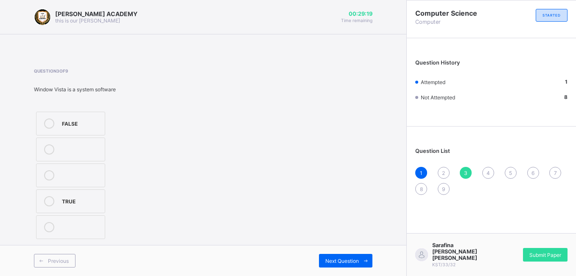
click at [443, 172] on span "2" at bounding box center [443, 173] width 3 height 6
click at [86, 226] on label "Travelling" at bounding box center [70, 232] width 69 height 24
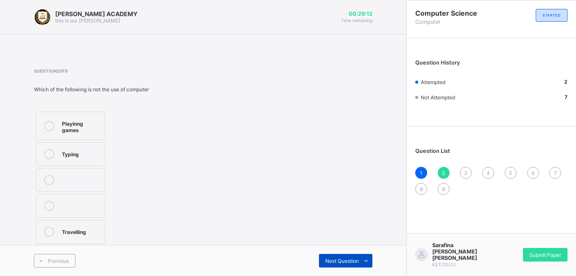
click at [338, 263] on span "Next Question" at bounding box center [342, 261] width 34 height 6
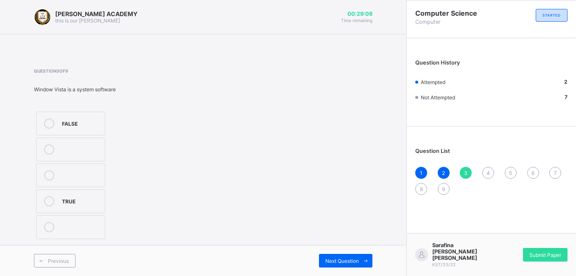
click at [79, 199] on div "TRUE" at bounding box center [81, 200] width 39 height 8
click at [342, 261] on span "Next Question" at bounding box center [342, 261] width 34 height 6
click at [114, 120] on div "Printer" at bounding box center [93, 122] width 62 height 8
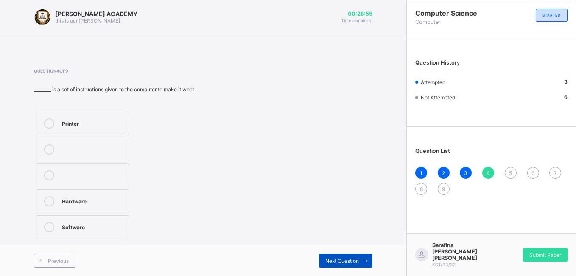
click at [338, 255] on div "Next Question" at bounding box center [345, 261] width 53 height 14
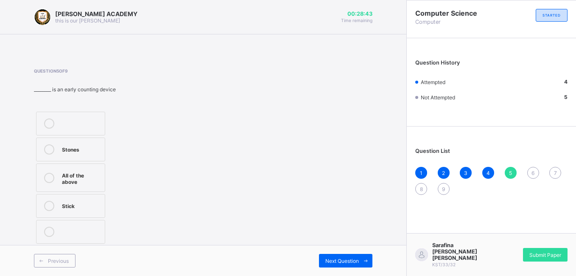
click at [90, 200] on label "Stick" at bounding box center [70, 206] width 69 height 24
click at [337, 263] on span "Next Question" at bounding box center [342, 261] width 34 height 6
click at [94, 148] on div "Monitor" at bounding box center [87, 148] width 50 height 8
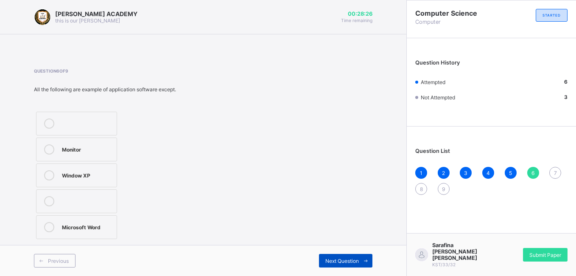
click at [352, 261] on span "Next Question" at bounding box center [342, 261] width 34 height 6
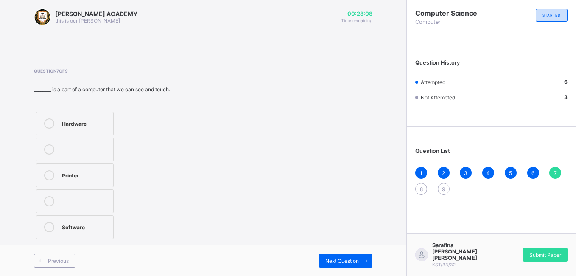
click at [64, 122] on div "Hardware" at bounding box center [85, 122] width 47 height 8
click at [339, 252] on div "Previous Next Question" at bounding box center [203, 260] width 406 height 31
click at [341, 260] on span "Next Question" at bounding box center [342, 261] width 34 height 6
click at [95, 224] on div "Computer" at bounding box center [81, 226] width 39 height 8
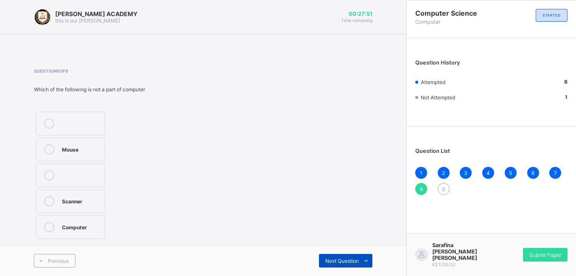
click at [345, 255] on div "Next Question" at bounding box center [345, 261] width 53 height 14
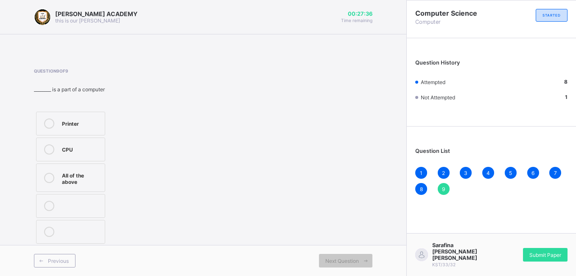
click at [78, 146] on div "CPU" at bounding box center [81, 148] width 39 height 8
click at [545, 258] on span "Submit Paper" at bounding box center [546, 255] width 32 height 6
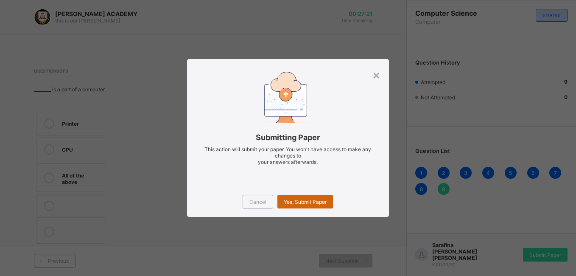
click at [300, 199] on span "Yes, Submit Paper" at bounding box center [305, 202] width 43 height 6
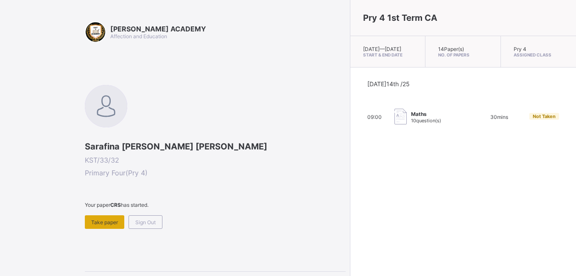
click at [110, 217] on div "Take paper" at bounding box center [104, 222] width 39 height 14
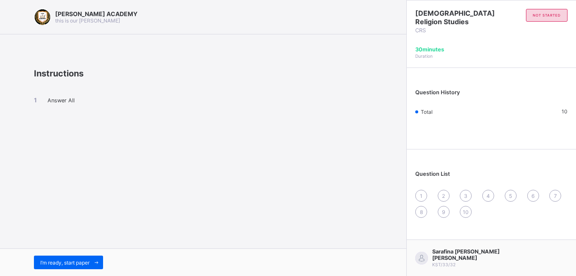
click at [59, 255] on div "I’m ready, start paper" at bounding box center [203, 262] width 406 height 28
click at [62, 259] on span "I’m ready, start paper" at bounding box center [64, 262] width 49 height 6
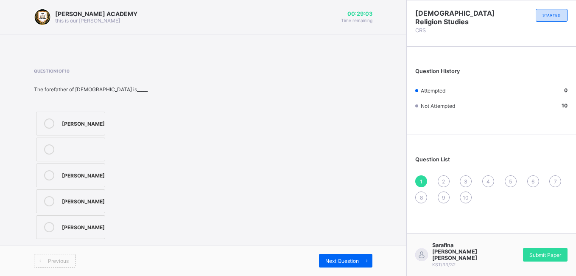
click at [60, 168] on label "[PERSON_NAME]" at bounding box center [70, 175] width 69 height 24
click at [339, 265] on div "Next Question" at bounding box center [345, 261] width 53 height 14
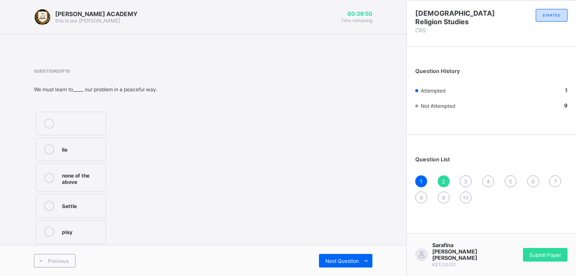
click at [97, 205] on div "Settle" at bounding box center [81, 205] width 39 height 8
click at [352, 249] on div "Previous Next Question" at bounding box center [203, 260] width 406 height 31
click at [349, 264] on div "Next Question" at bounding box center [345, 261] width 53 height 14
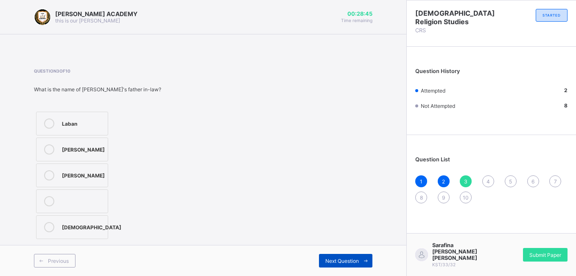
click at [349, 264] on div "Next Question" at bounding box center [345, 261] width 53 height 14
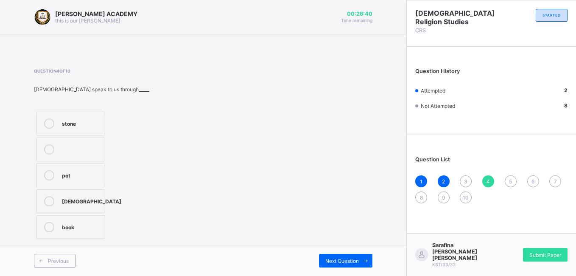
click at [464, 178] on div "3" at bounding box center [466, 181] width 12 height 12
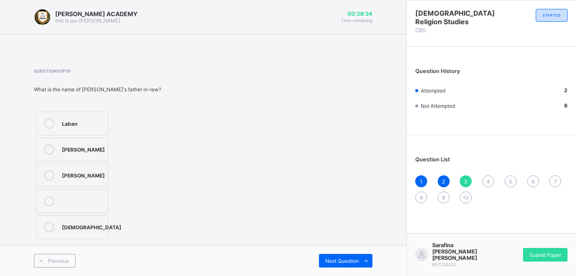
click at [83, 126] on div "Laban" at bounding box center [83, 122] width 42 height 8
click at [331, 258] on span "Next Question" at bounding box center [342, 261] width 34 height 6
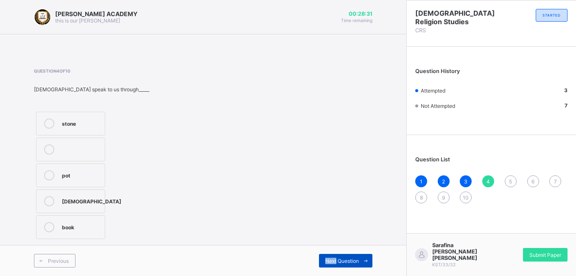
click at [331, 258] on span "Next Question" at bounding box center [342, 261] width 34 height 6
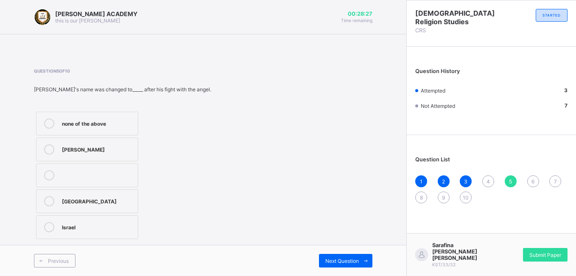
click at [213, 210] on div "Question 5 of 10 Jacob's name was changed to_____ after his fight with the ange…" at bounding box center [203, 154] width 339 height 173
click at [328, 258] on span "Next Question" at bounding box center [342, 261] width 34 height 6
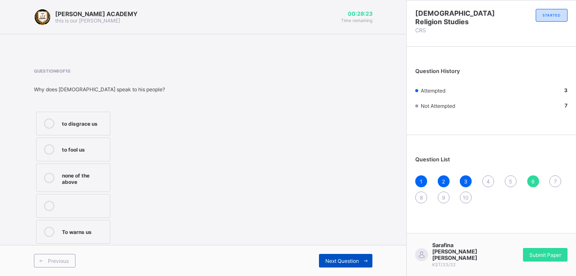
click at [328, 258] on span "Next Question" at bounding box center [342, 261] width 34 height 6
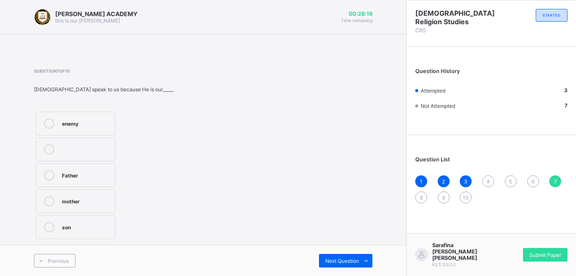
click at [487, 181] on span "4" at bounding box center [488, 181] width 3 height 6
click at [66, 197] on div "Bible" at bounding box center [91, 200] width 59 height 8
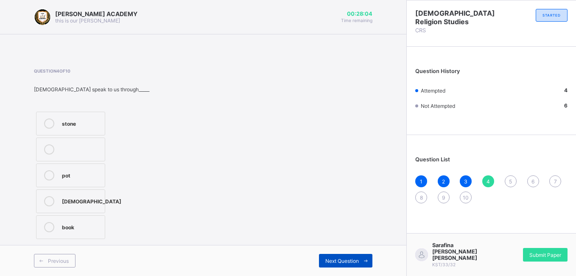
click at [339, 258] on span "Next Question" at bounding box center [342, 261] width 34 height 6
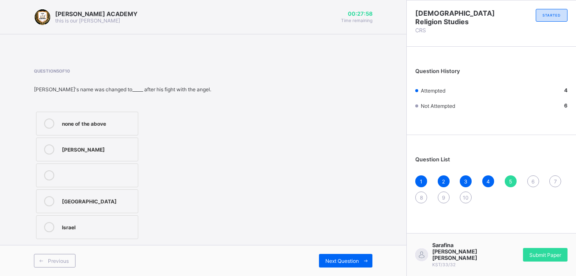
click at [120, 227] on div "Israel" at bounding box center [98, 226] width 72 height 8
click at [337, 258] on span "Next Question" at bounding box center [342, 261] width 34 height 6
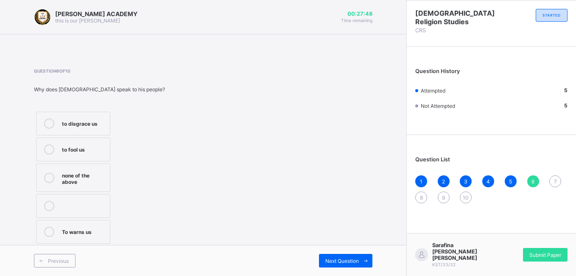
click at [99, 222] on label "To warns us" at bounding box center [73, 232] width 74 height 24
click at [355, 255] on div "Next Question" at bounding box center [345, 261] width 53 height 14
click at [87, 175] on div "Father" at bounding box center [86, 174] width 49 height 8
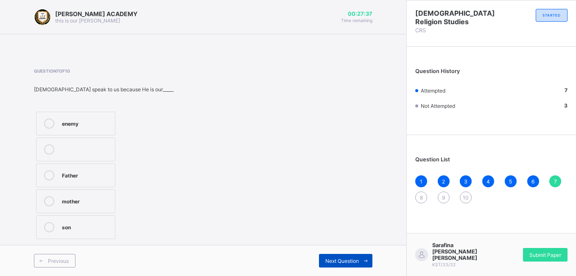
click at [356, 258] on span "Next Question" at bounding box center [342, 261] width 34 height 6
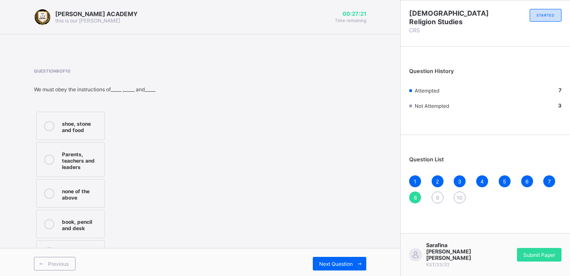
click at [81, 165] on div "Parents, teachers and leaders" at bounding box center [81, 159] width 38 height 21
click at [361, 258] on span at bounding box center [360, 264] width 14 height 14
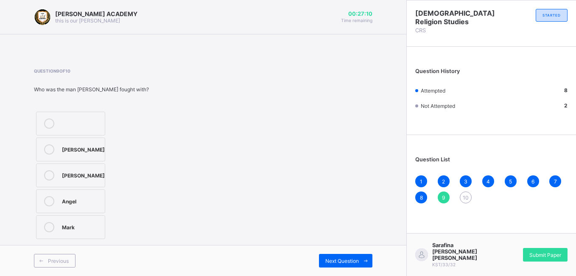
click at [87, 198] on div "Angel" at bounding box center [81, 200] width 39 height 8
click at [353, 258] on span "Next Question" at bounding box center [342, 261] width 34 height 6
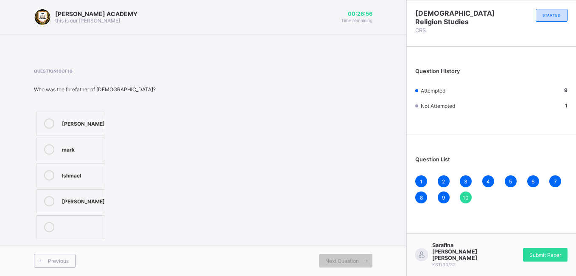
click at [78, 130] on label "David" at bounding box center [70, 124] width 69 height 24
click at [549, 256] on div "Submit Paper" at bounding box center [545, 255] width 45 height 14
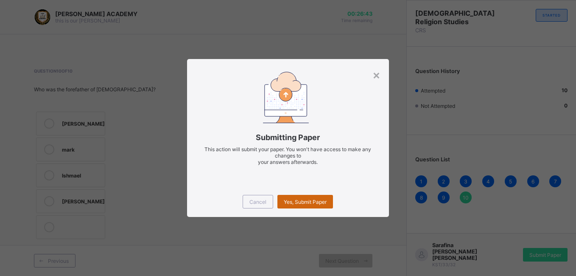
click at [311, 205] on div "Yes, Submit Paper" at bounding box center [305, 202] width 56 height 14
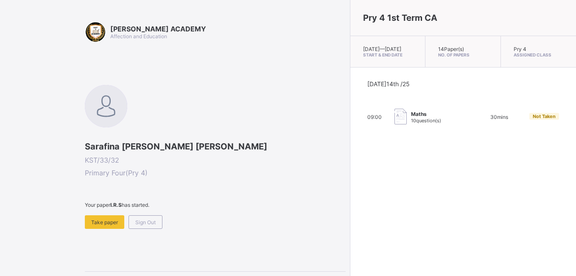
click at [105, 229] on div "KAY ACADEMY Affection and Education Sarafina Ben Tony KST/33/32 Primary Four ( …" at bounding box center [215, 167] width 261 height 293
click at [111, 216] on div "Take paper" at bounding box center [104, 222] width 39 height 14
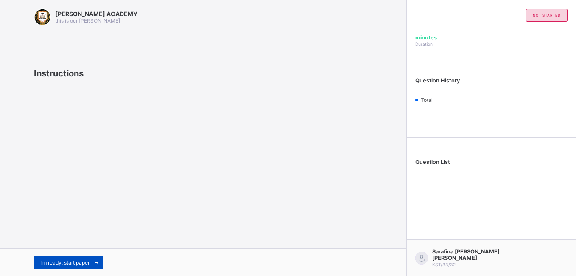
click at [81, 267] on div "I’m ready, start paper" at bounding box center [68, 262] width 69 height 14
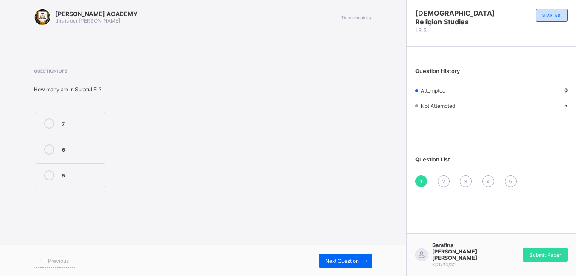
click at [72, 170] on div "5" at bounding box center [81, 174] width 39 height 8
click at [551, 258] on span "Submit Paper" at bounding box center [546, 255] width 32 height 6
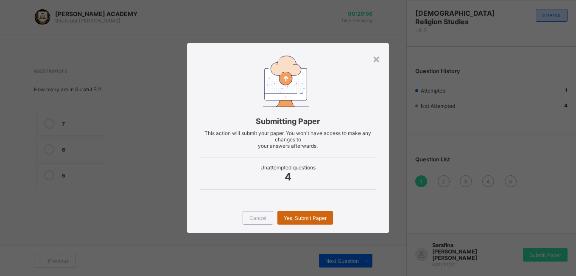
click at [298, 214] on div "Yes, Submit Paper" at bounding box center [305, 218] width 56 height 14
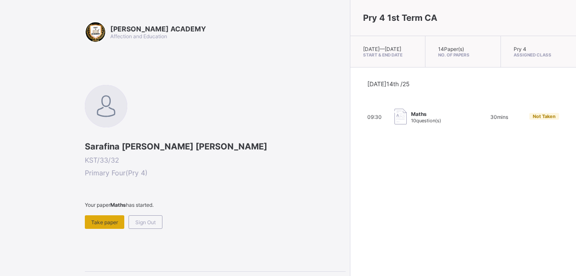
click at [103, 221] on span "Take paper" at bounding box center [104, 222] width 27 height 6
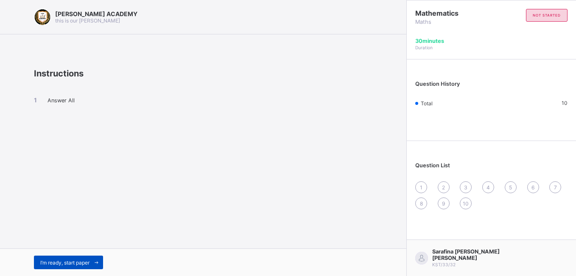
click at [51, 264] on span "I’m ready, start paper" at bounding box center [64, 262] width 49 height 6
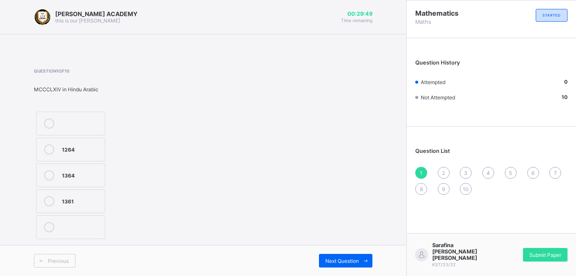
click at [67, 170] on div "1364" at bounding box center [81, 174] width 39 height 8
click at [353, 266] on div "Next Question" at bounding box center [345, 261] width 53 height 14
click at [83, 225] on div "MMCCLV" at bounding box center [81, 226] width 39 height 8
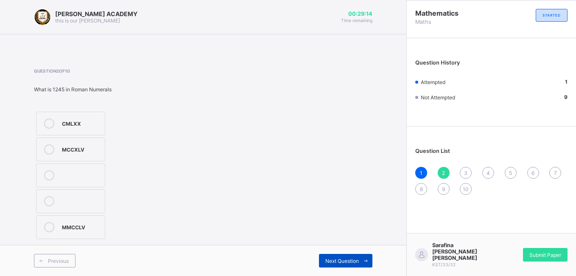
click at [333, 261] on span "Next Question" at bounding box center [342, 261] width 34 height 6
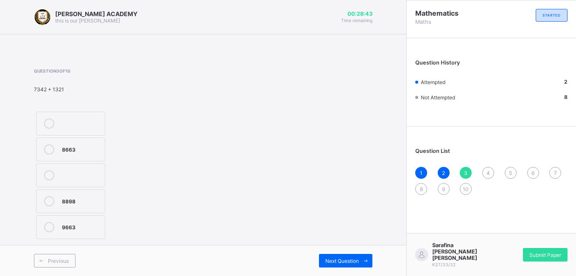
click at [74, 148] on div "8663" at bounding box center [81, 148] width 39 height 8
click at [350, 254] on div "Next Question" at bounding box center [345, 261] width 53 height 14
click at [65, 229] on div ">" at bounding box center [81, 226] width 39 height 8
click at [335, 268] on div "Previous Next Question" at bounding box center [203, 260] width 406 height 31
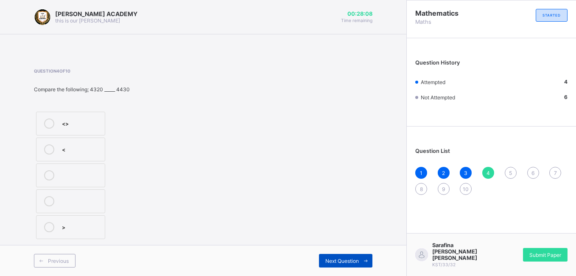
click at [342, 258] on span "Next Question" at bounding box center [342, 261] width 34 height 6
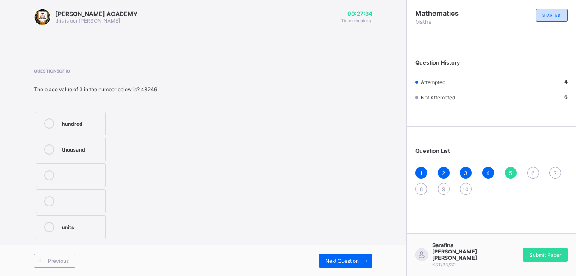
click at [97, 120] on div "hundred" at bounding box center [81, 122] width 39 height 8
click at [337, 256] on div "Next Question" at bounding box center [345, 261] width 53 height 14
click at [93, 148] on div "38" at bounding box center [81, 148] width 39 height 8
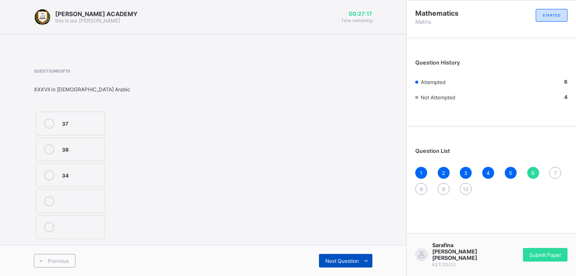
click at [347, 258] on span "Next Question" at bounding box center [342, 261] width 34 height 6
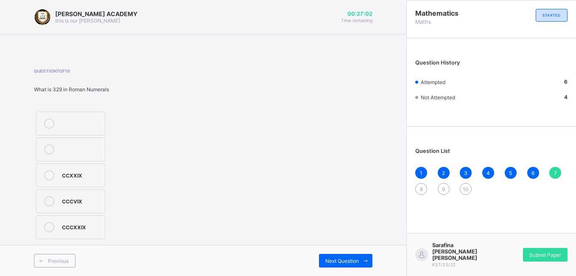
click at [63, 172] on div "CCXXIX" at bounding box center [81, 174] width 39 height 8
click at [339, 260] on span "Next Question" at bounding box center [342, 261] width 34 height 6
click at [93, 206] on label "9877" at bounding box center [70, 201] width 69 height 24
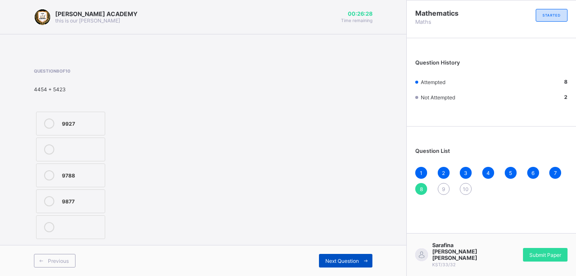
click at [349, 255] on div "Next Question" at bounding box center [345, 261] width 53 height 14
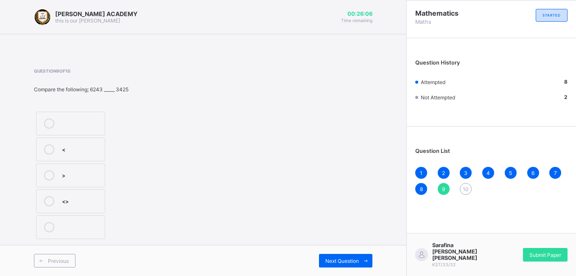
click at [66, 175] on div ">" at bounding box center [81, 174] width 39 height 8
click at [346, 258] on span "Next Question" at bounding box center [342, 261] width 34 height 6
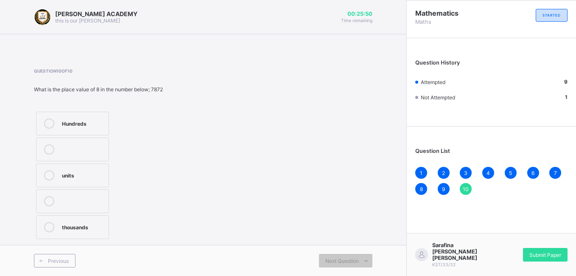
click at [85, 231] on div "thousands" at bounding box center [83, 227] width 42 height 10
click at [549, 255] on div "Submit Paper" at bounding box center [545, 255] width 45 height 14
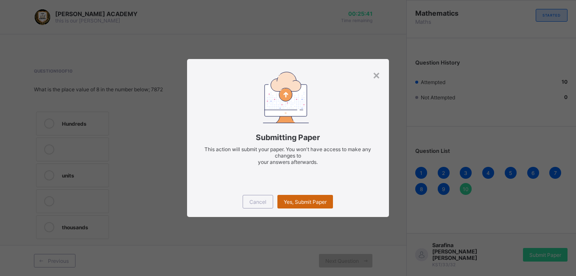
click at [298, 202] on span "Yes, Submit Paper" at bounding box center [305, 202] width 43 height 6
